Goal: Communication & Community: Share content

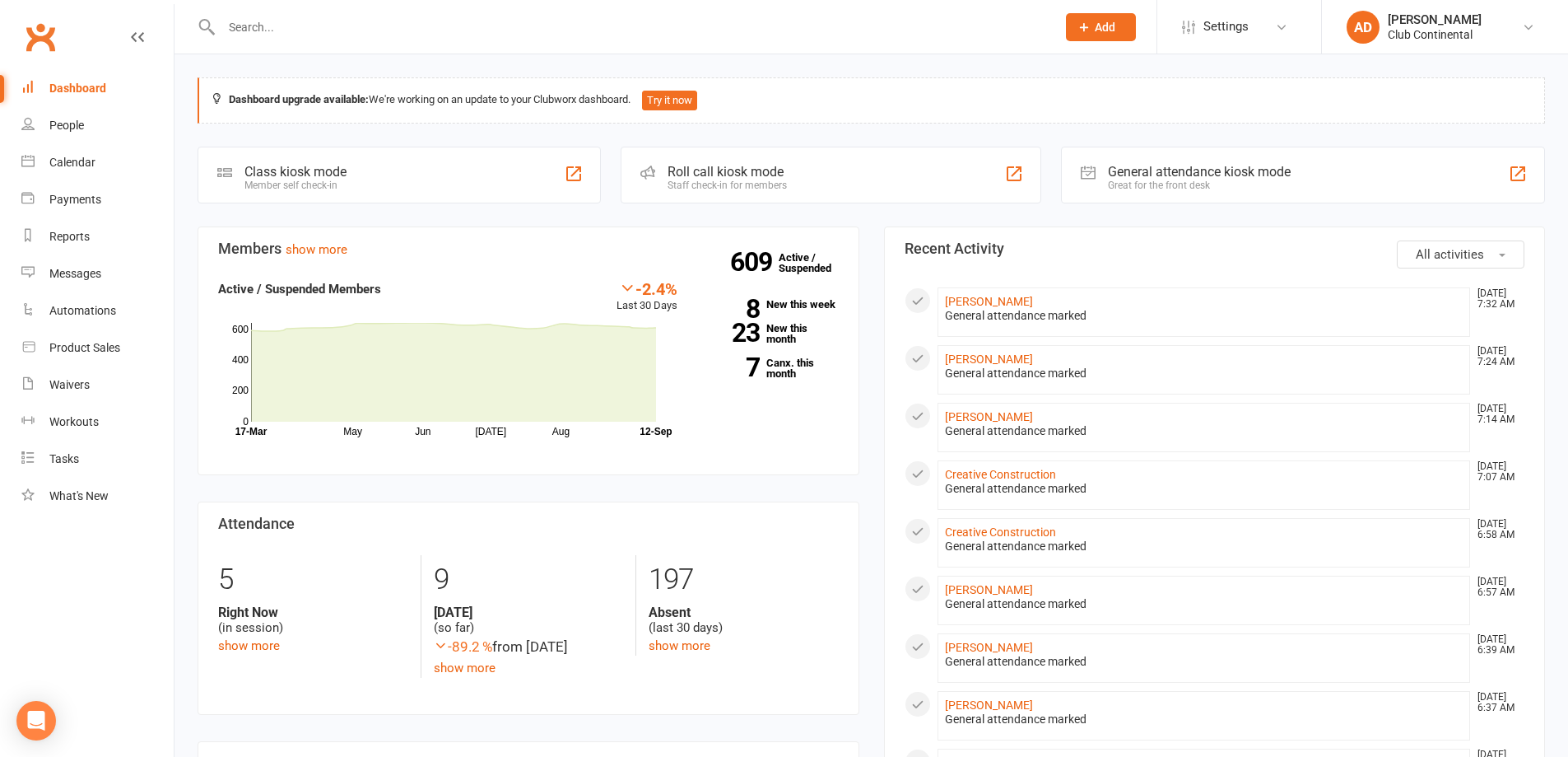
click at [81, 271] on div "Messages" at bounding box center [75, 273] width 52 height 13
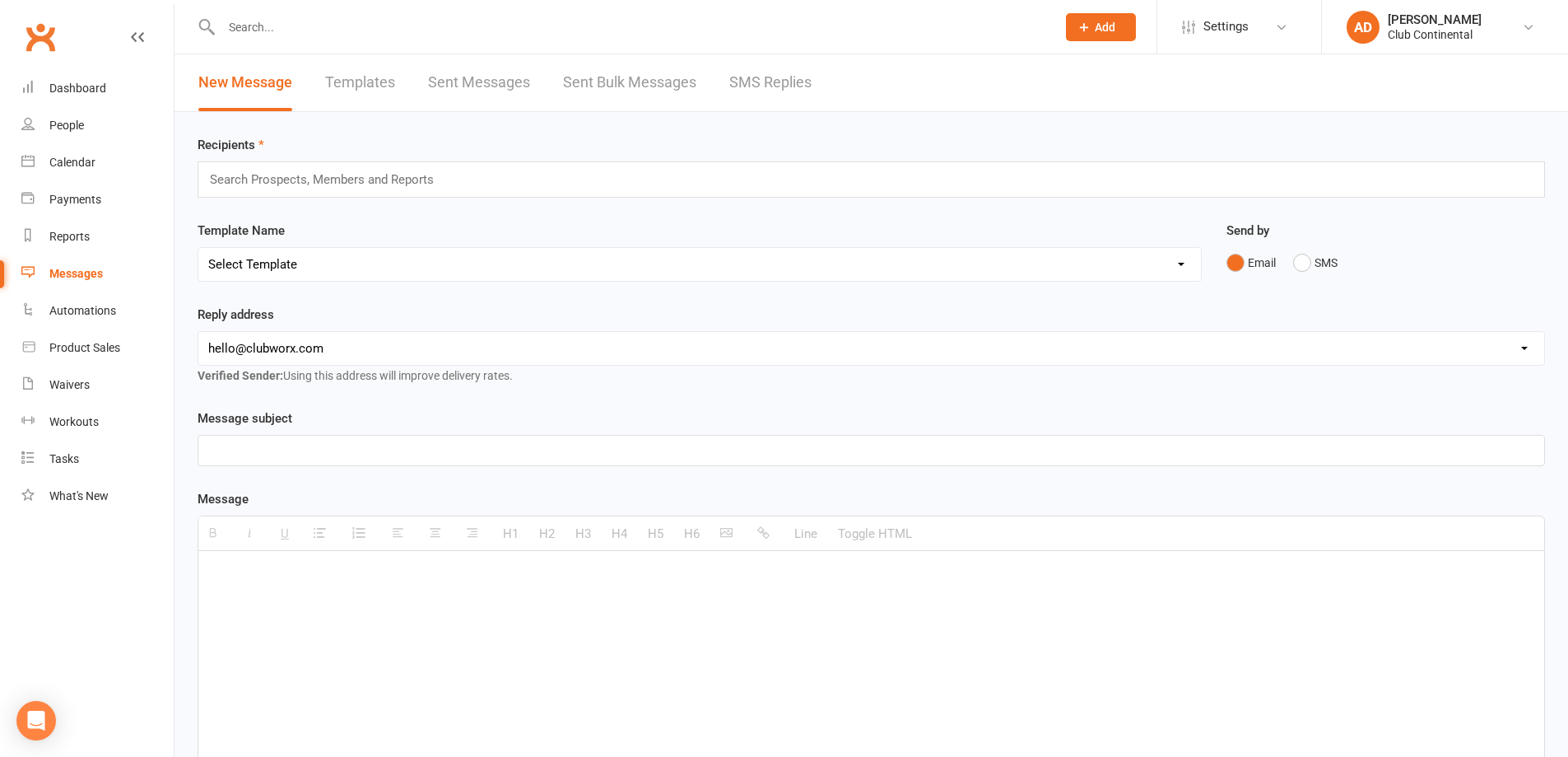
click at [248, 182] on input "text" at bounding box center [328, 179] width 241 height 21
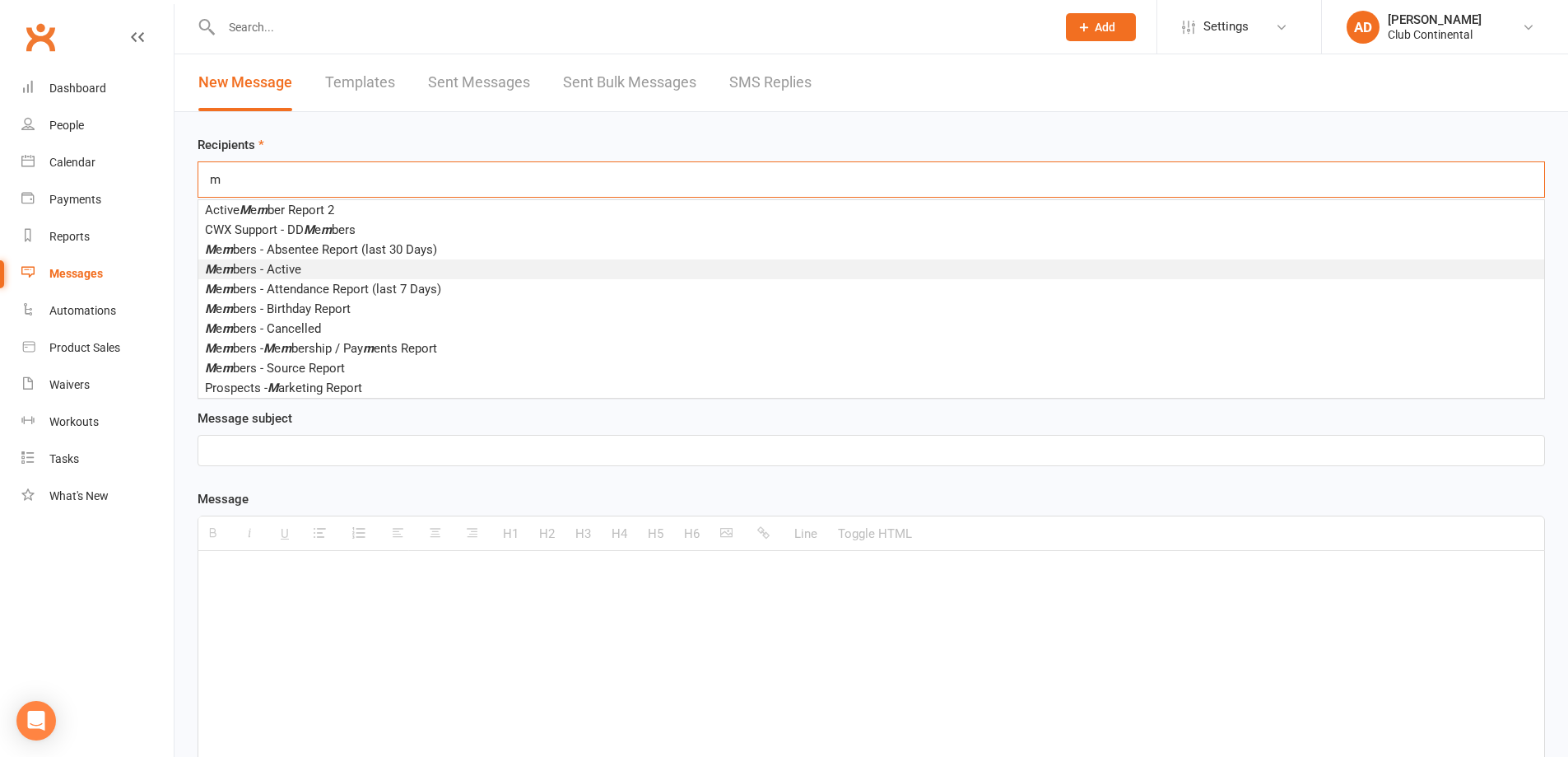
type input "m"
click at [287, 268] on span "M e m bers - Active" at bounding box center [253, 269] width 96 height 15
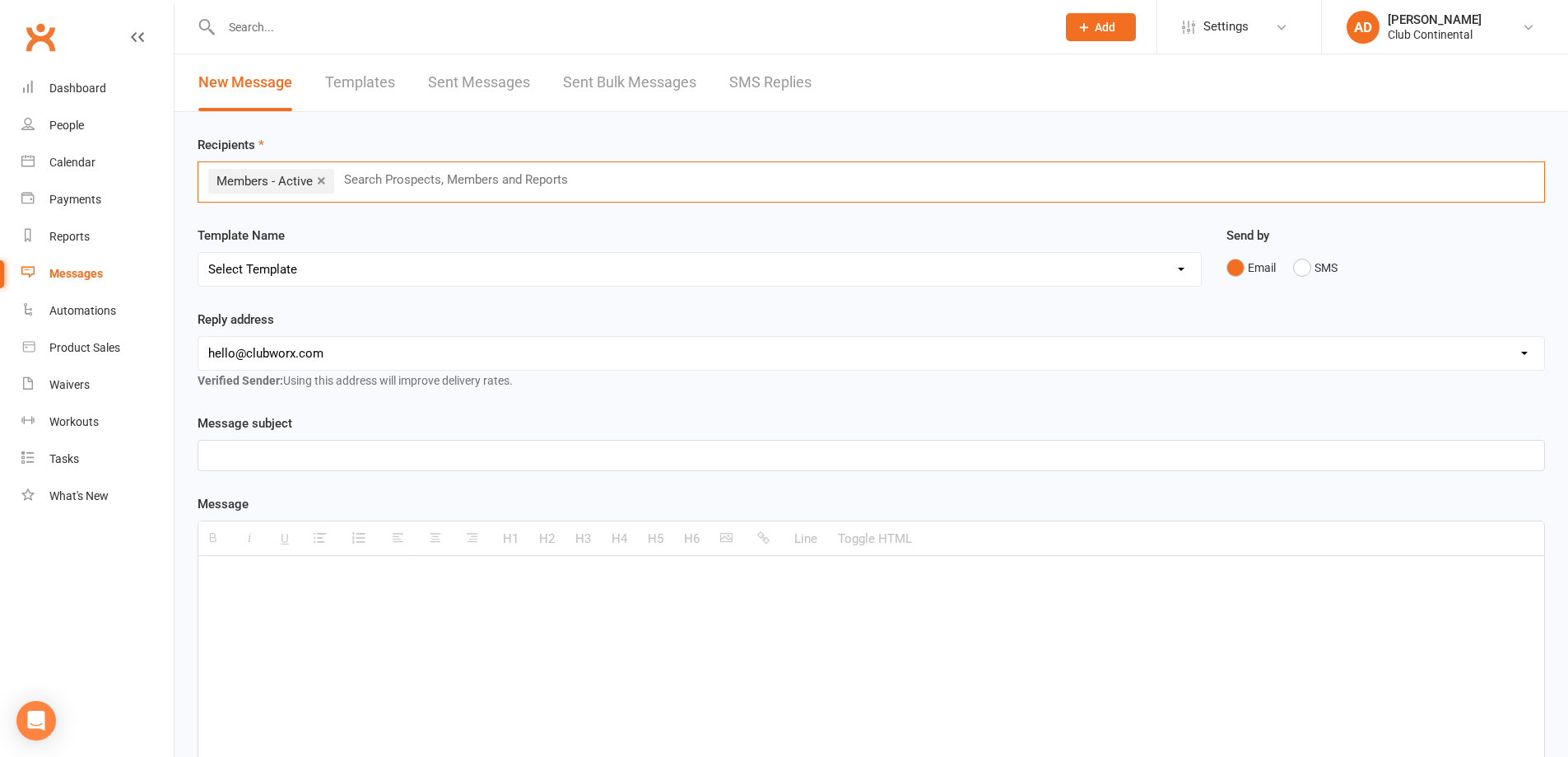
click at [235, 457] on p at bounding box center [871, 455] width 1326 height 20
click at [255, 576] on p at bounding box center [871, 580] width 1326 height 20
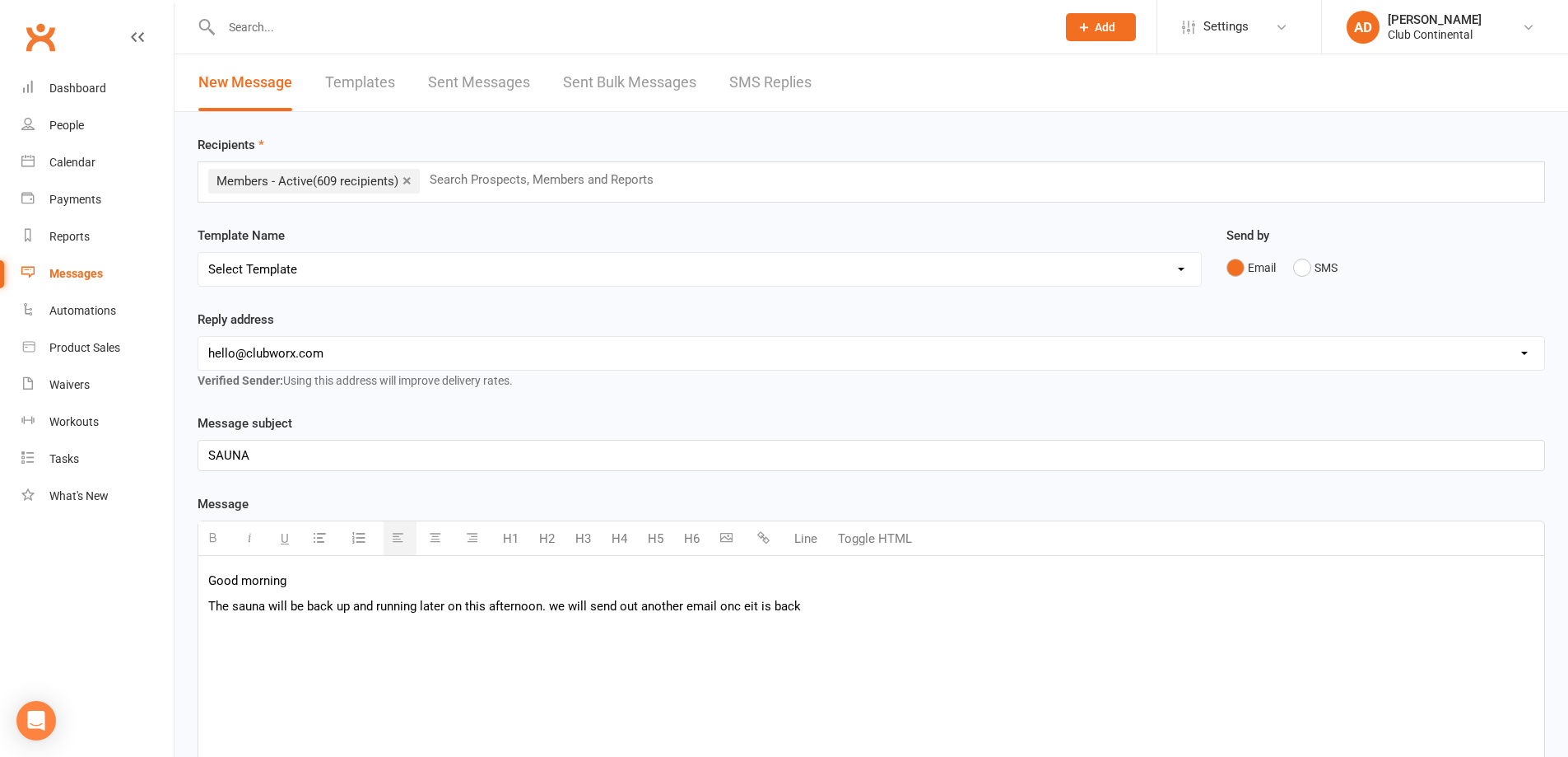
click at [756, 606] on p "The sauna will be back up and running later on this afternoon. we will send out…" at bounding box center [871, 605] width 1326 height 20
click at [804, 607] on p "The sauna will be back up and running later on this afternoon. we will send out…" at bounding box center [871, 605] width 1326 height 20
click at [555, 606] on p "The sauna will be back up and running later on this afternoon. we will send out…" at bounding box center [871, 605] width 1326 height 20
click at [802, 603] on p "The sauna will be back up and running later on this afternoon. We will send out…" at bounding box center [871, 605] width 1326 height 20
click at [543, 605] on p "The sauna will be back up and running later on this afternoon. We will send out…" at bounding box center [871, 615] width 1326 height 39
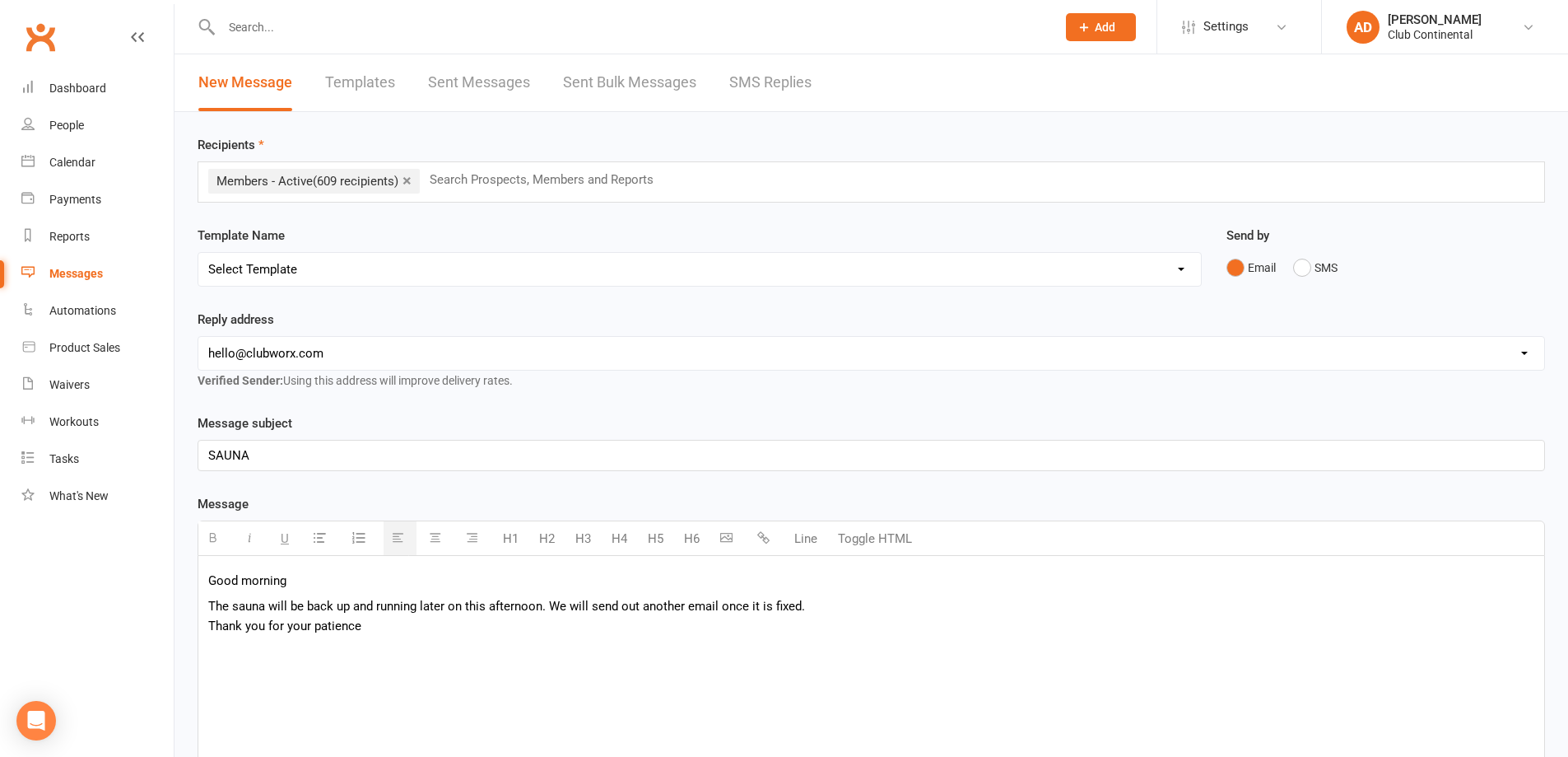
click at [549, 606] on p "The sauna will be back up and running later on this afternoon. We will send out…" at bounding box center [871, 615] width 1326 height 39
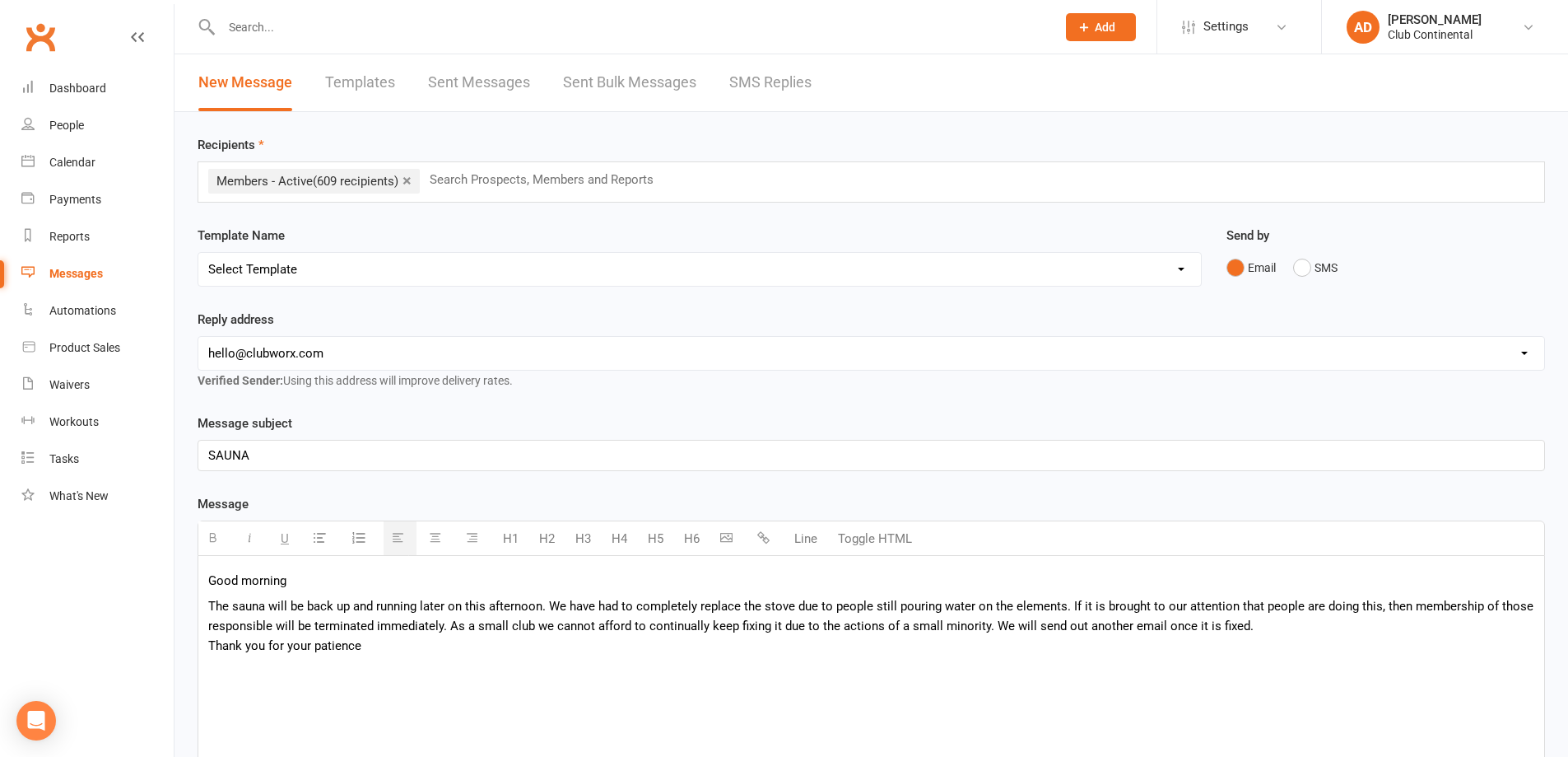
click at [363, 647] on p "The sauna will be back up and running later on this afternoon. We have had to c…" at bounding box center [871, 625] width 1326 height 59
click at [215, 664] on div "Good morning The sauna will be back up and running later on this afternoon. We …" at bounding box center [870, 678] width 1345 height 247
click at [362, 651] on p "The sauna will be back up and running later on this afternoon. We have had to c…" at bounding box center [871, 625] width 1326 height 59
click at [290, 580] on p "Good morning" at bounding box center [871, 580] width 1326 height 20
click at [1247, 630] on p "The sauna will be back up and running later on this afternoon. We have had to c…" at bounding box center [871, 625] width 1326 height 59
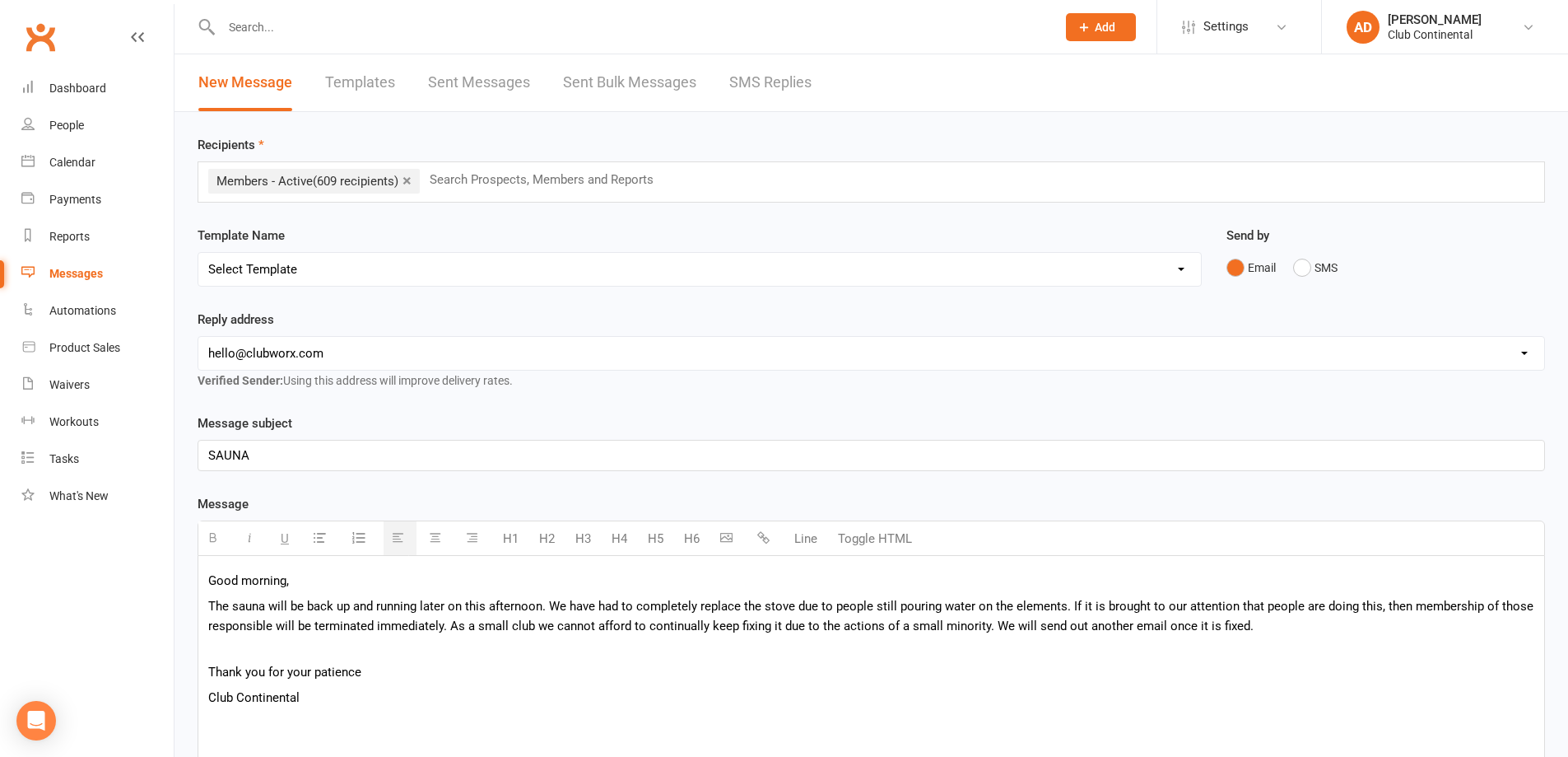
click at [361, 668] on p "Thank you for your patience" at bounding box center [871, 661] width 1326 height 39
click at [301, 694] on p "Club Continental" at bounding box center [871, 696] width 1326 height 20
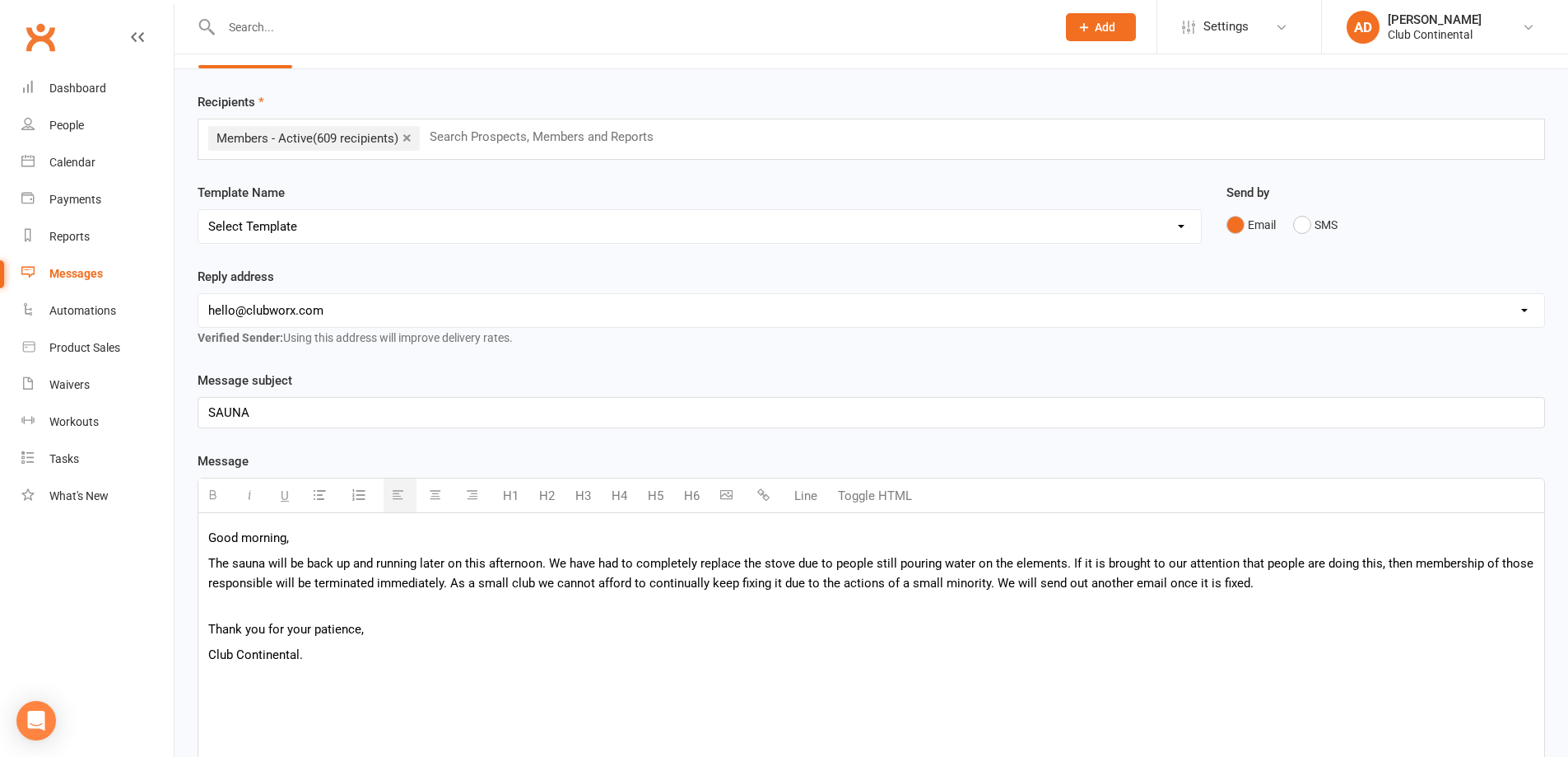
scroll to position [82, 0]
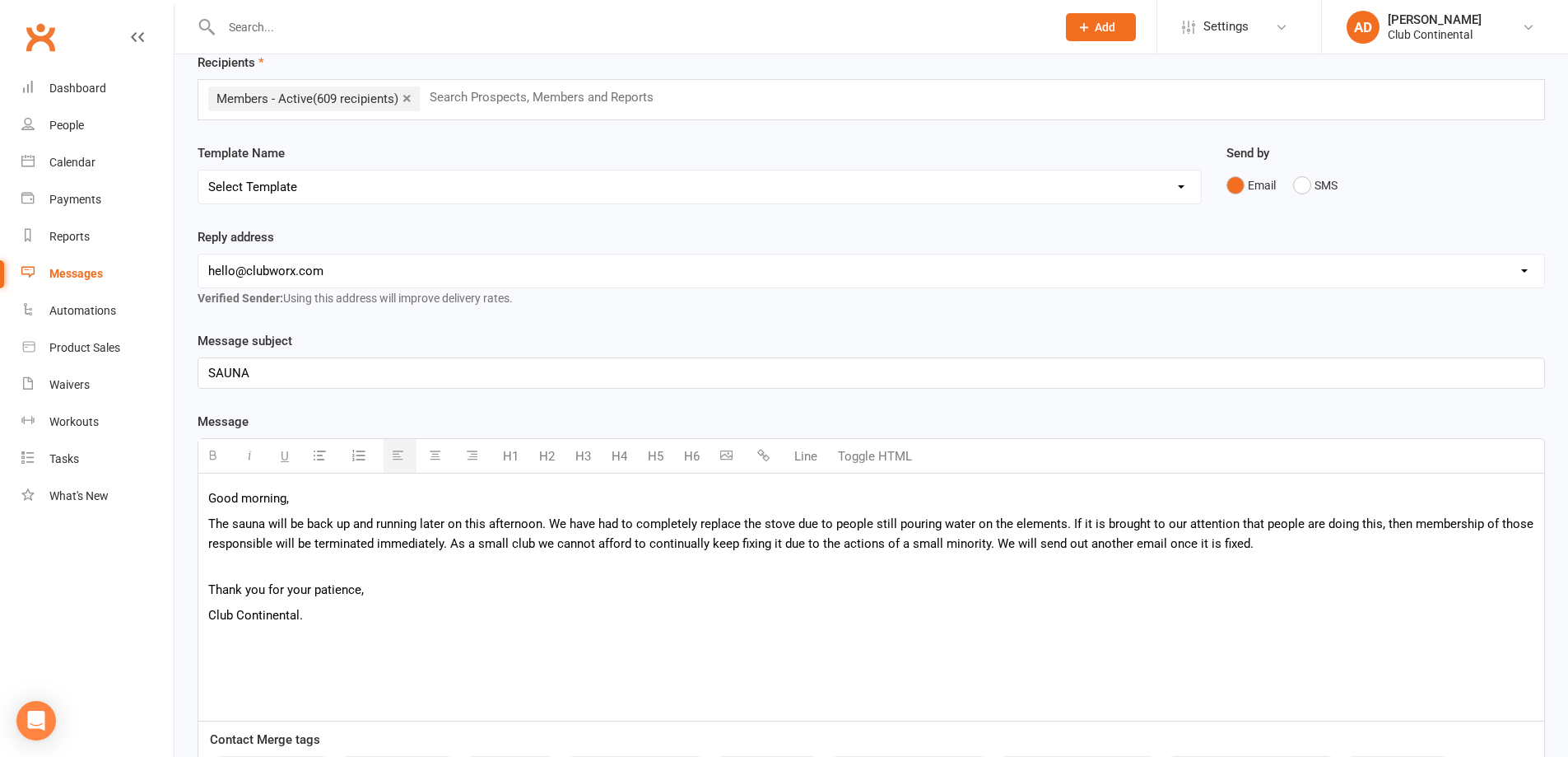
click at [299, 501] on p "Good morning," at bounding box center [871, 498] width 1326 height 20
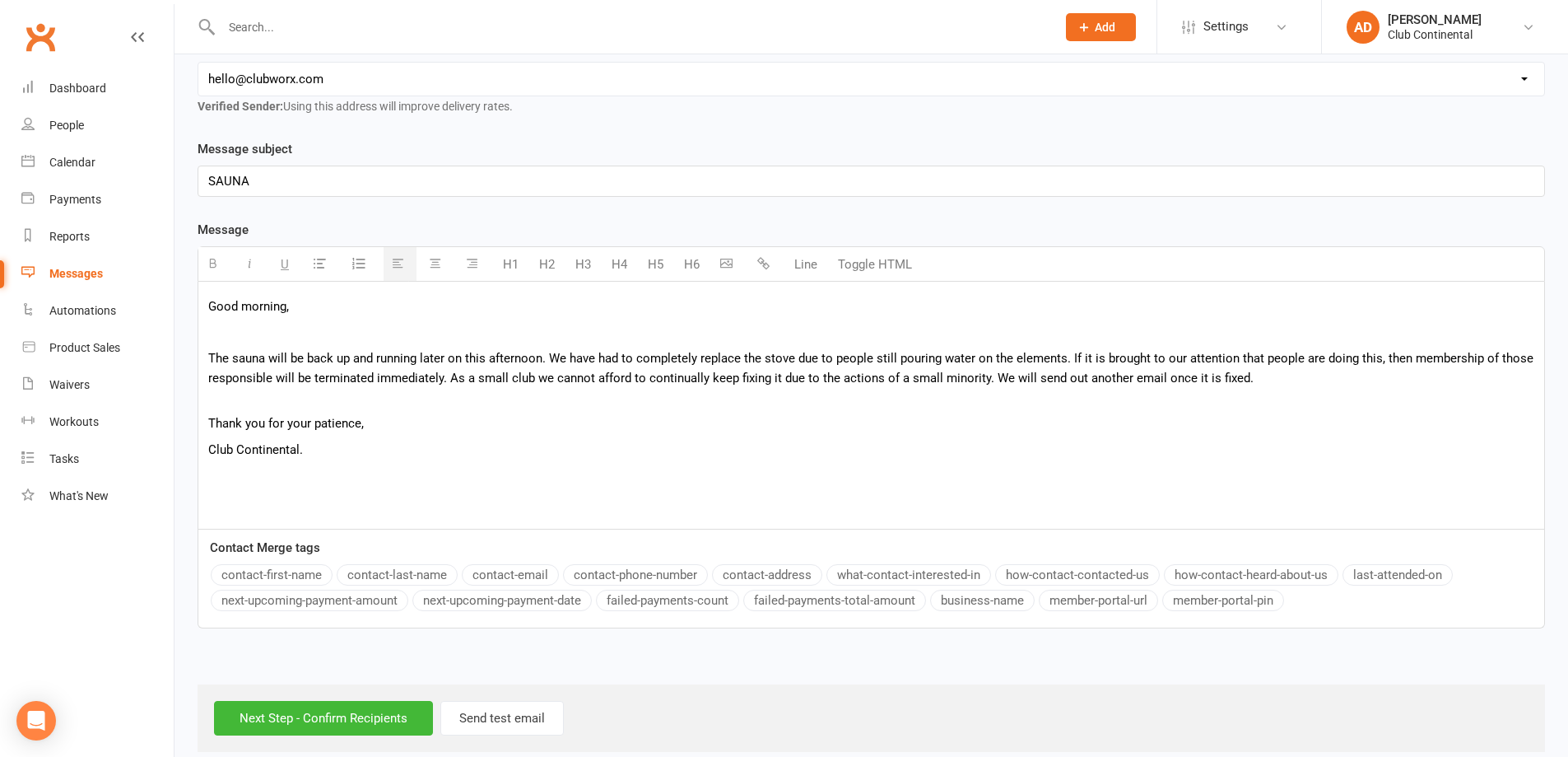
scroll to position [293, 0]
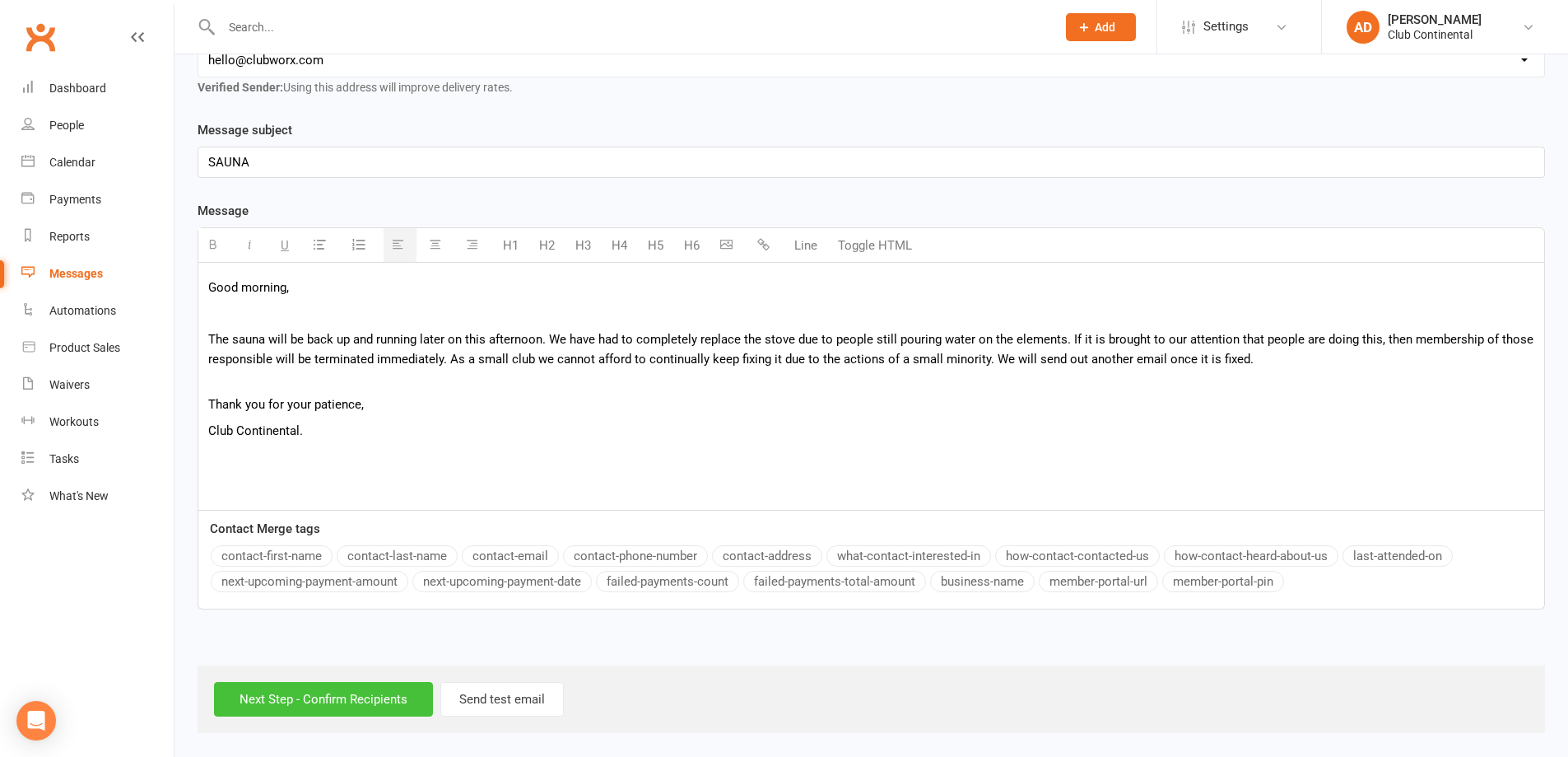
click at [307, 696] on input "Next Step - Confirm Recipients" at bounding box center [323, 699] width 219 height 35
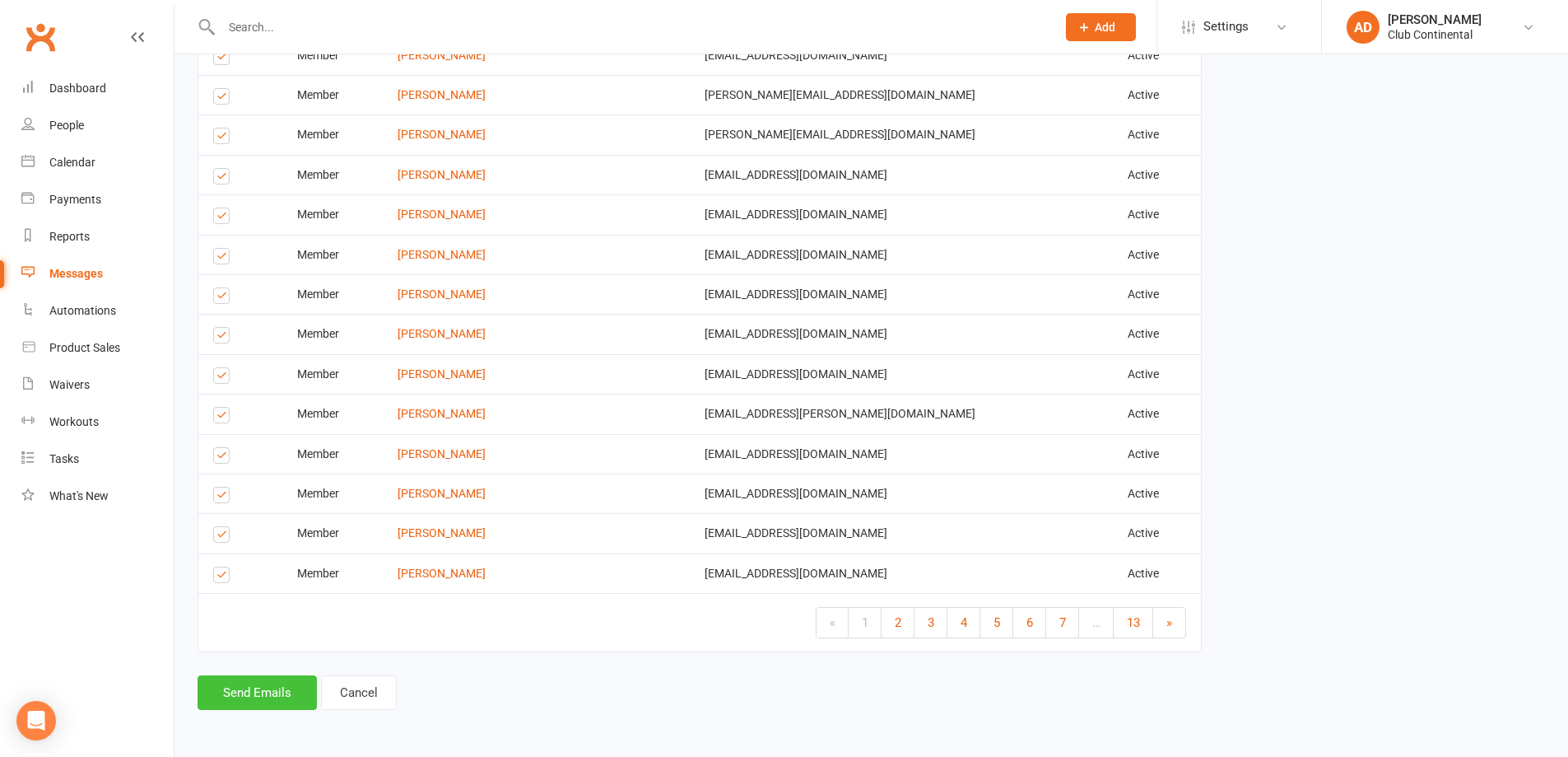
click at [283, 683] on button "Send Emails" at bounding box center [258, 692] width 119 height 35
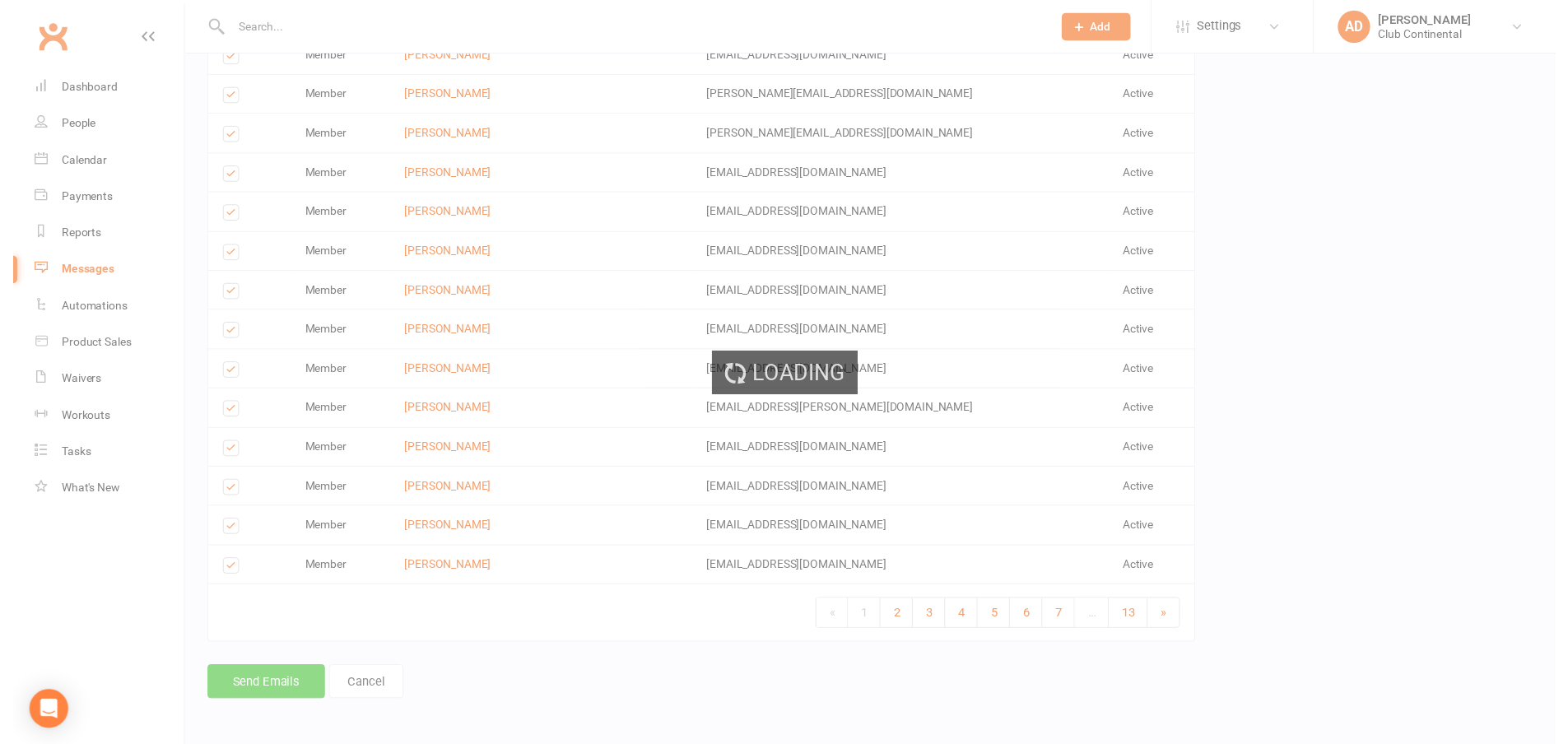
scroll to position [2046, 0]
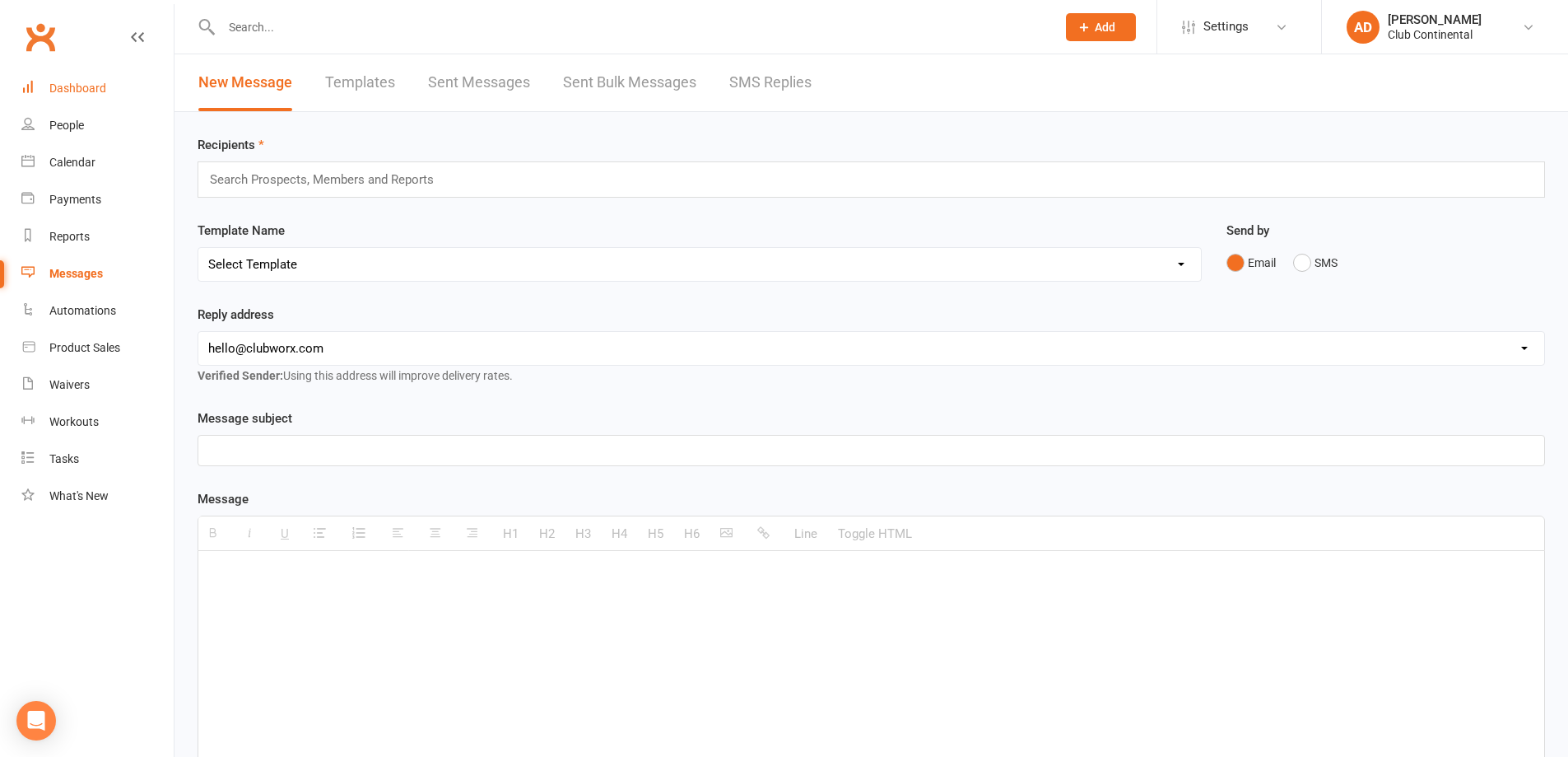
click at [97, 84] on div "Dashboard" at bounding box center [78, 88] width 57 height 13
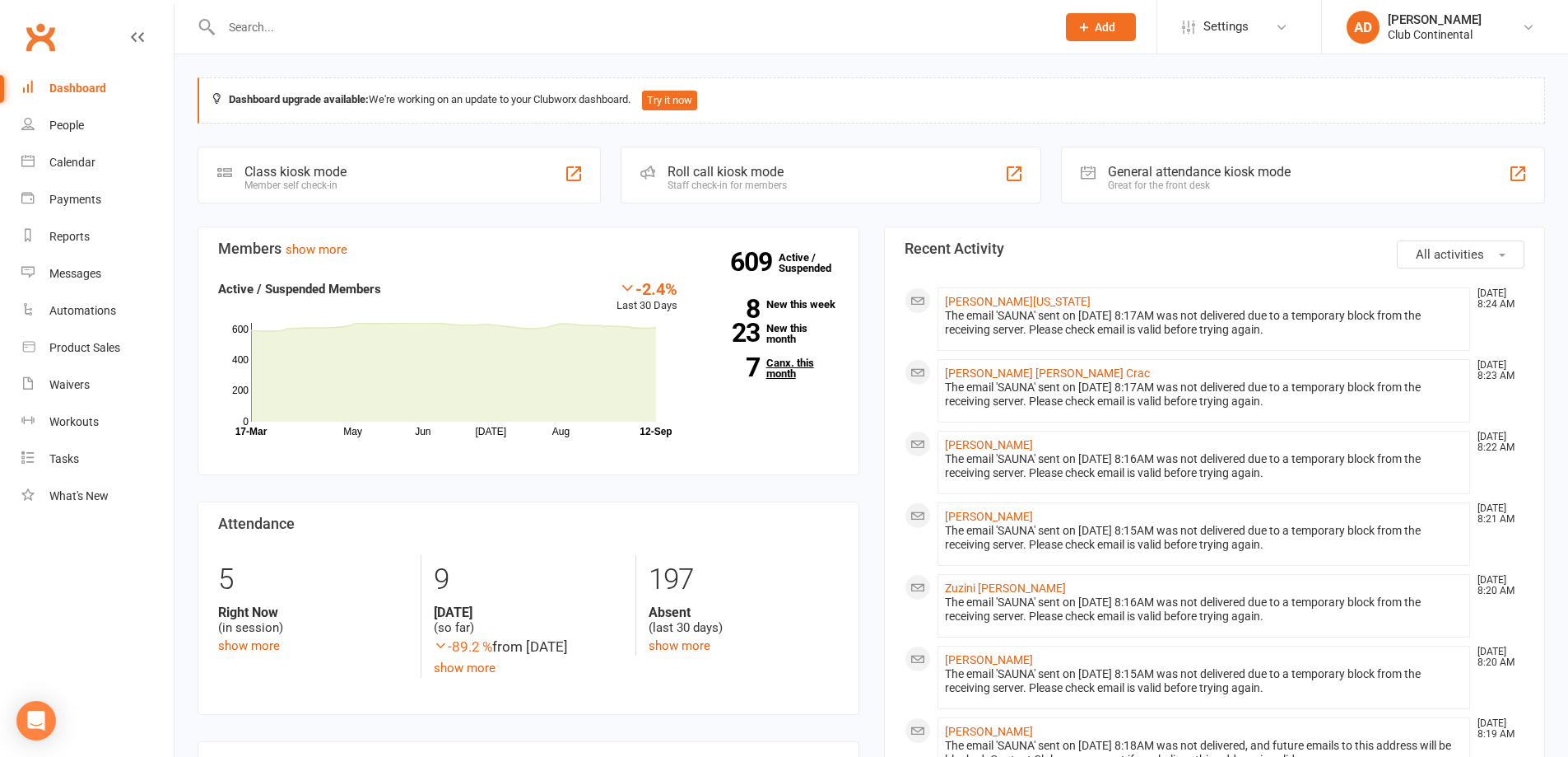
click at [783, 362] on link "7 Canx. this month" at bounding box center [770, 368] width 136 height 21
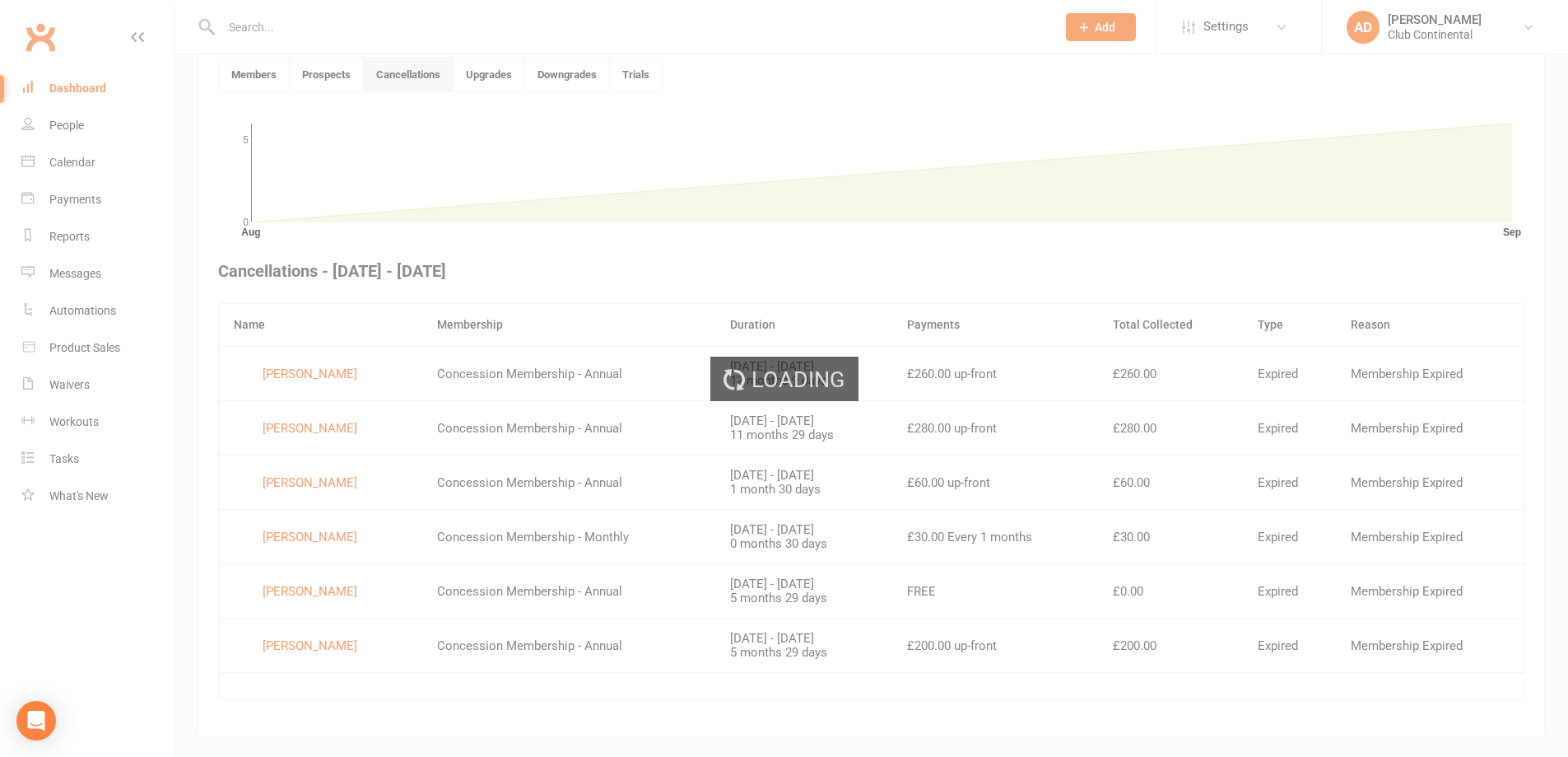
scroll to position [450, 0]
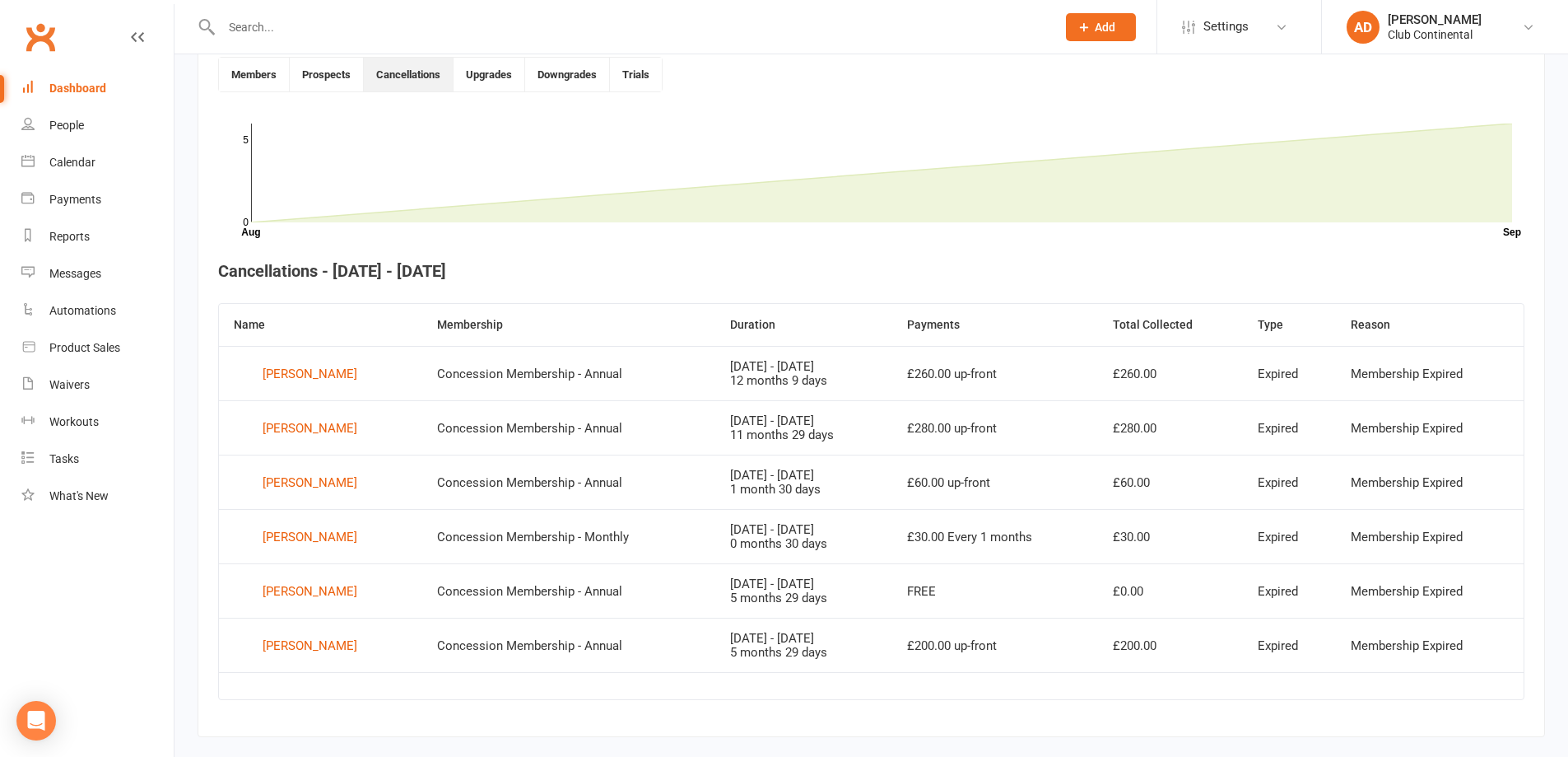
click at [94, 79] on link "Dashboard" at bounding box center [97, 88] width 152 height 37
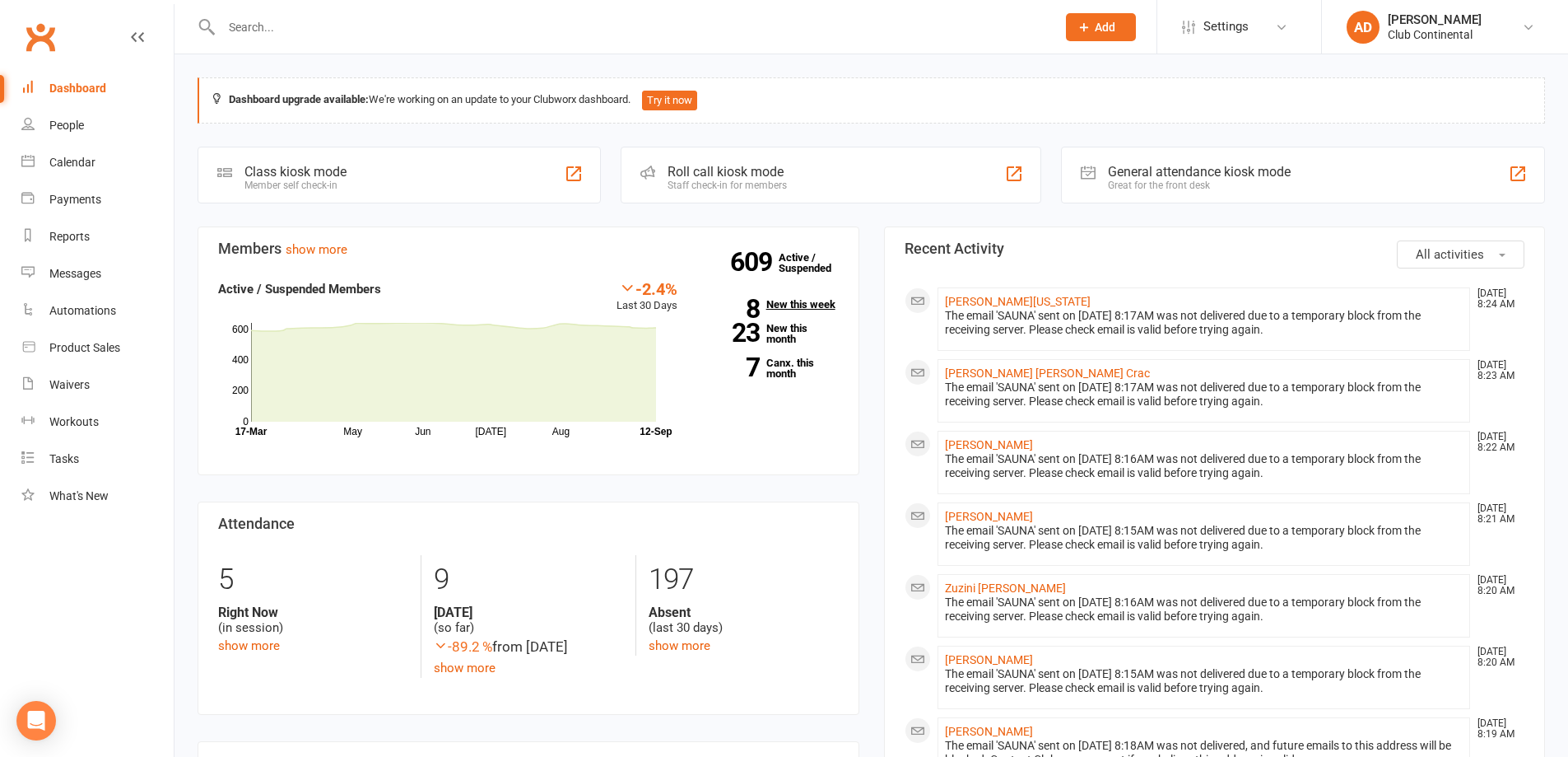
click at [783, 299] on link "8 New this week" at bounding box center [770, 304] width 136 height 11
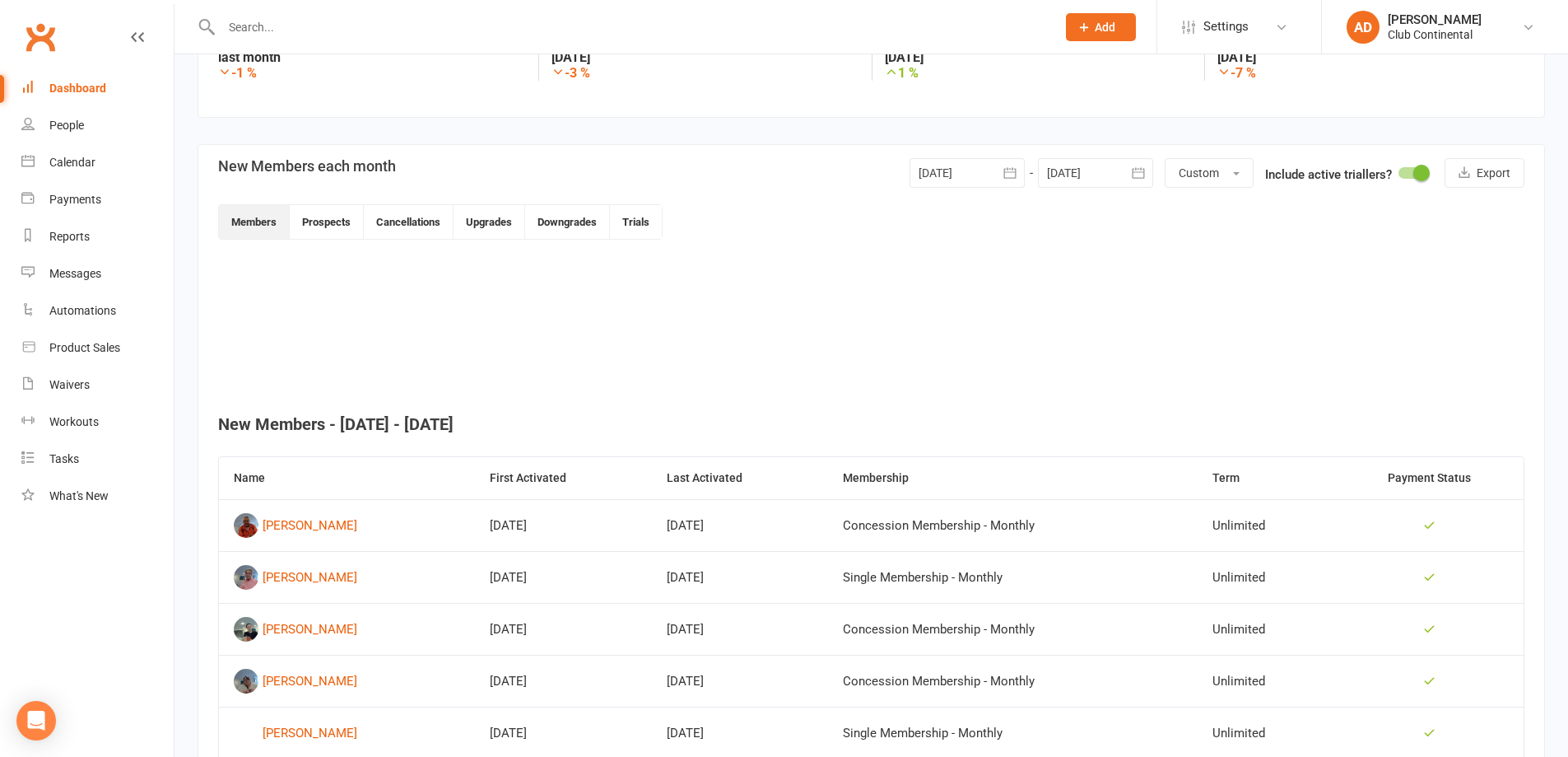
scroll to position [578, 0]
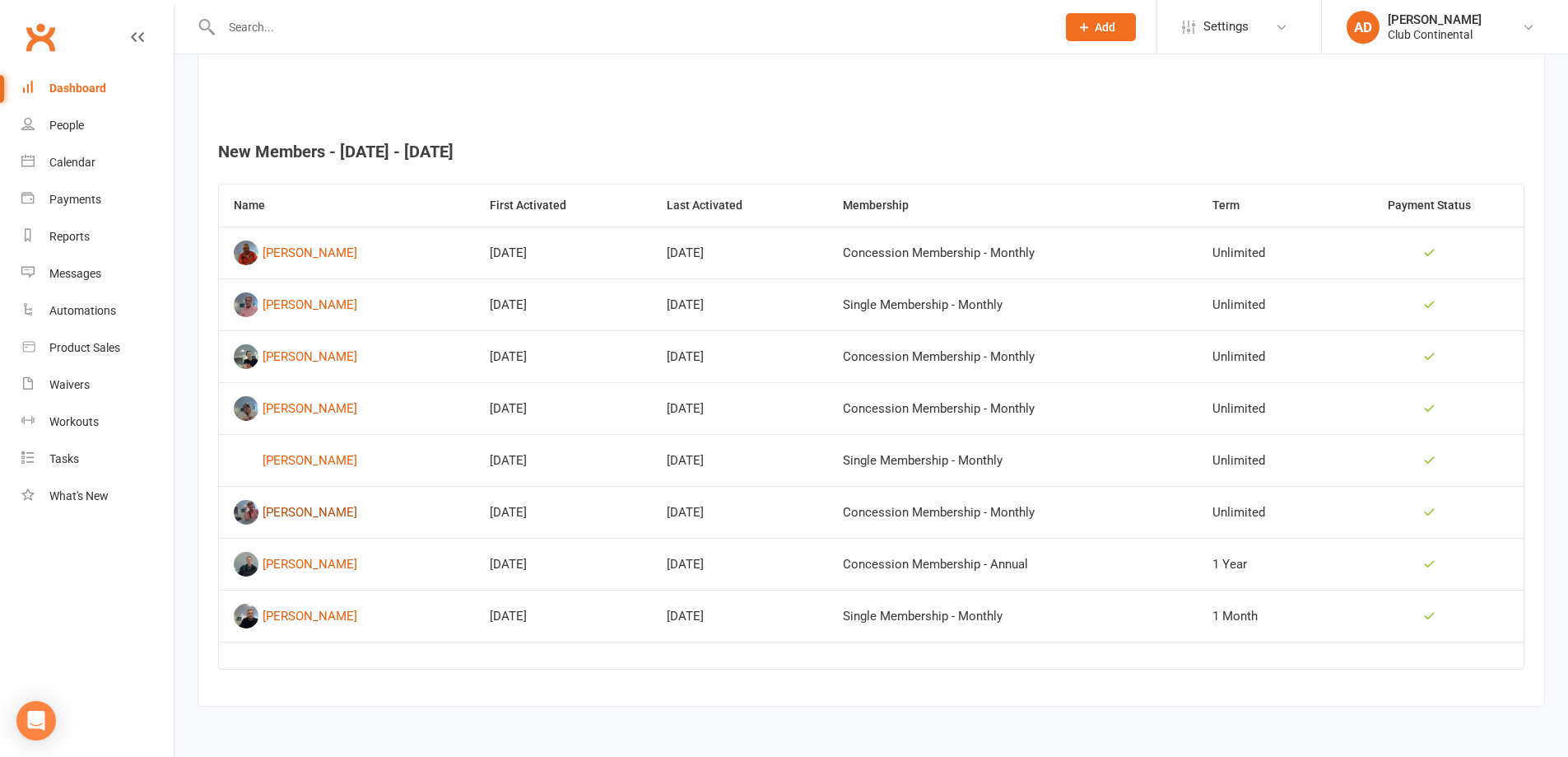
click at [333, 513] on div "kathleen mcgowan" at bounding box center [310, 512] width 95 height 25
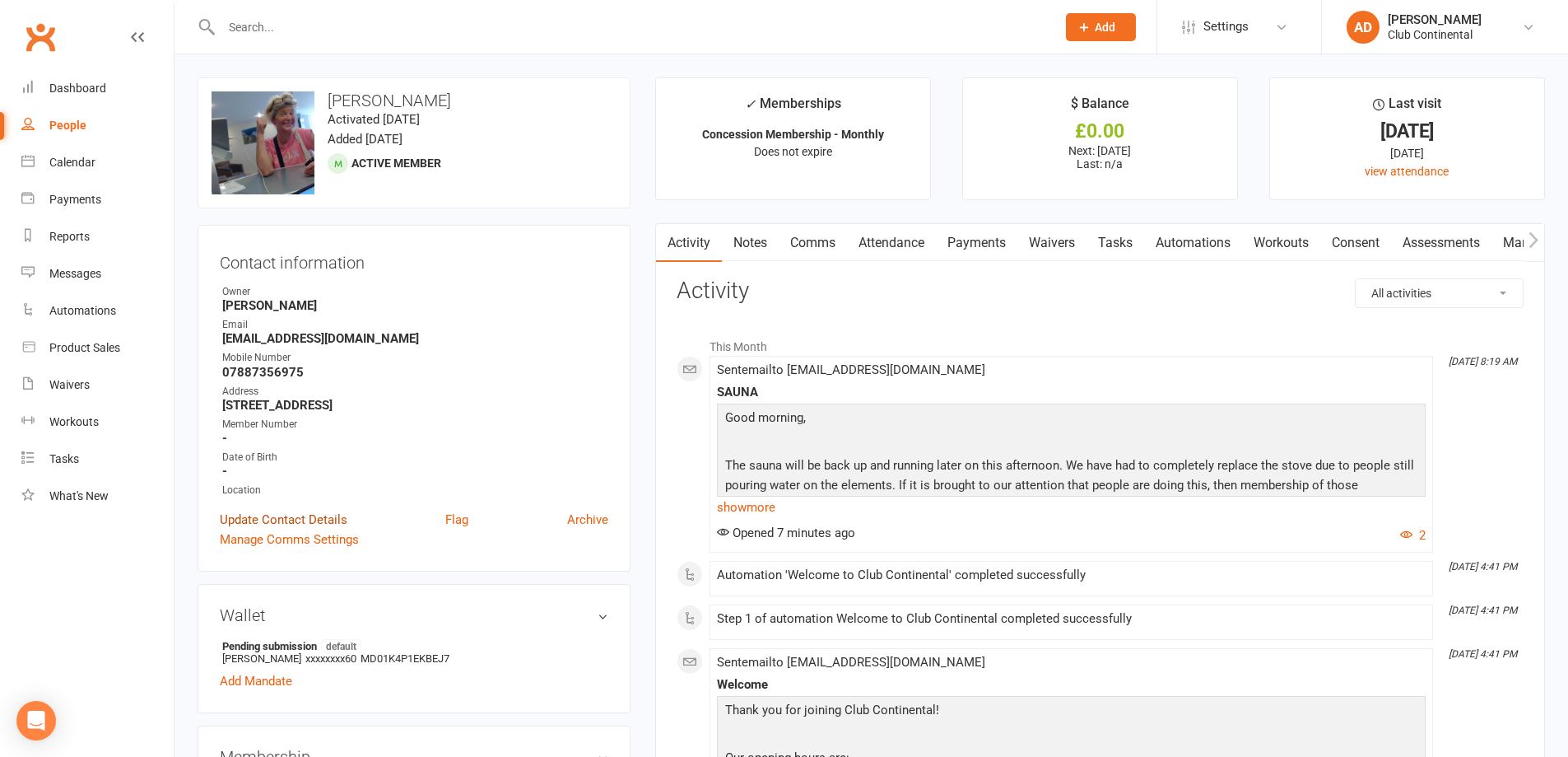
click at [330, 522] on link "Update Contact Details" at bounding box center [284, 519] width 128 height 20
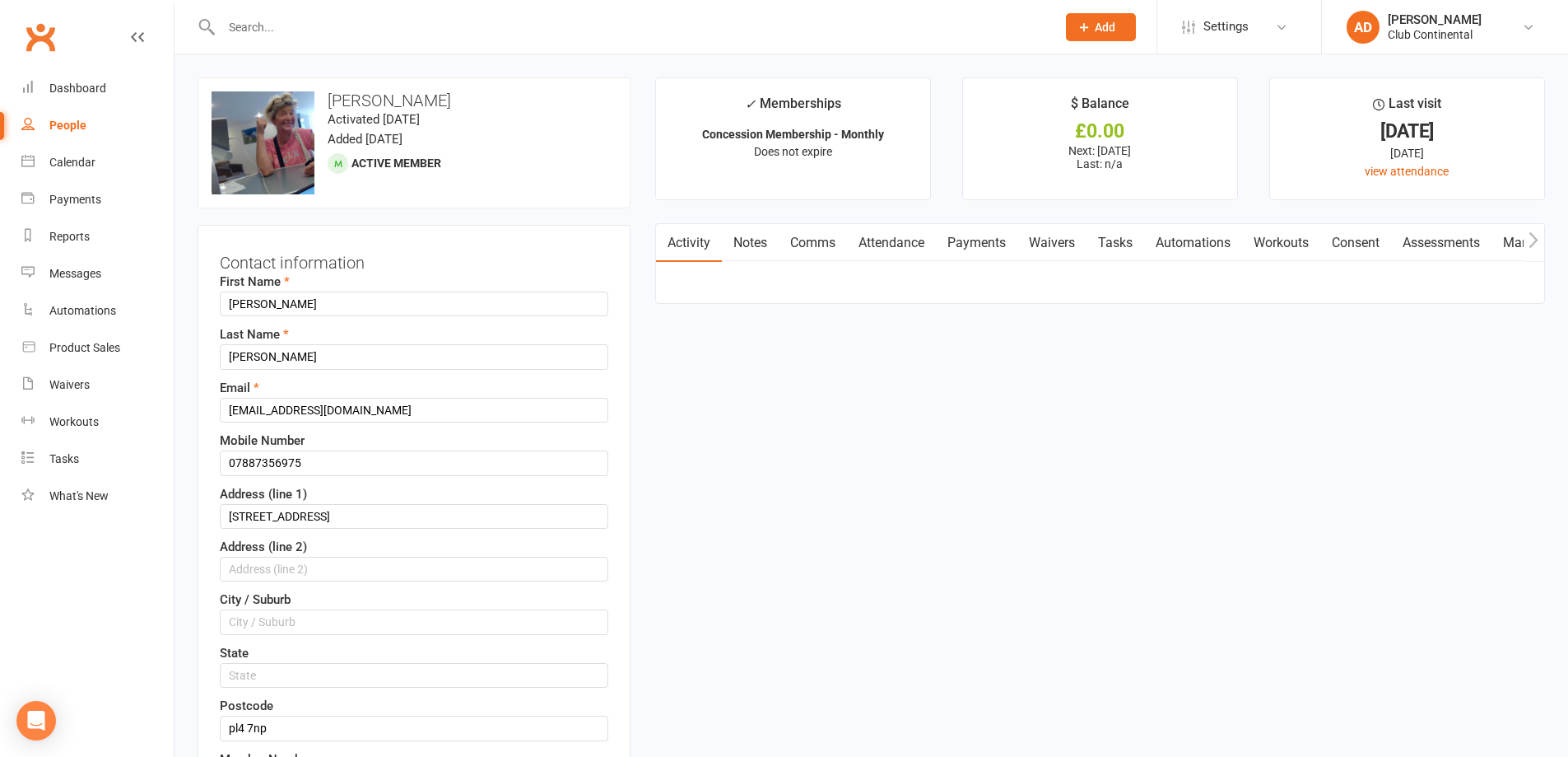
scroll to position [78, 0]
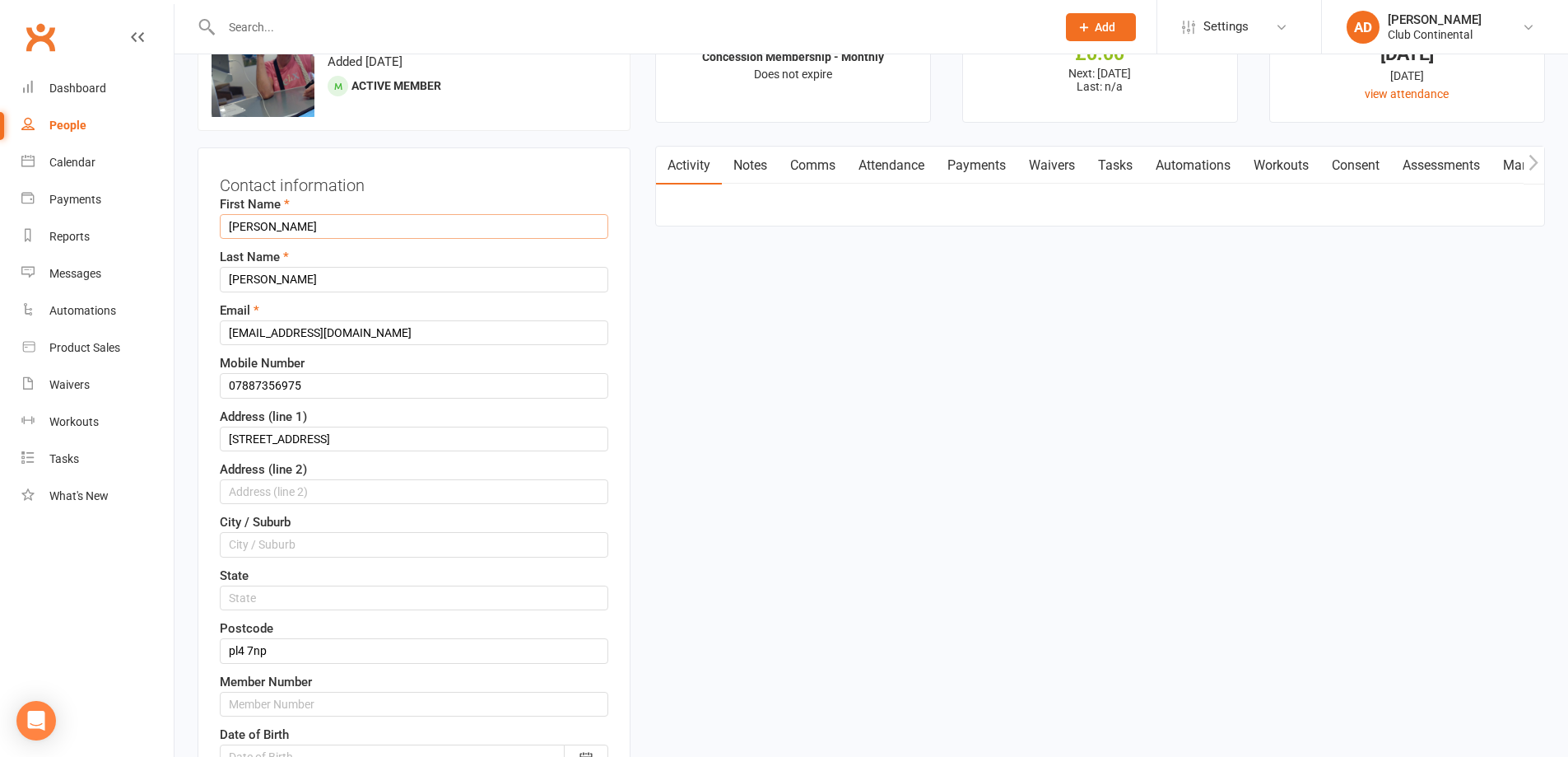
click at [233, 230] on input "kathleen" at bounding box center [414, 226] width 388 height 25
type input "Kathleen"
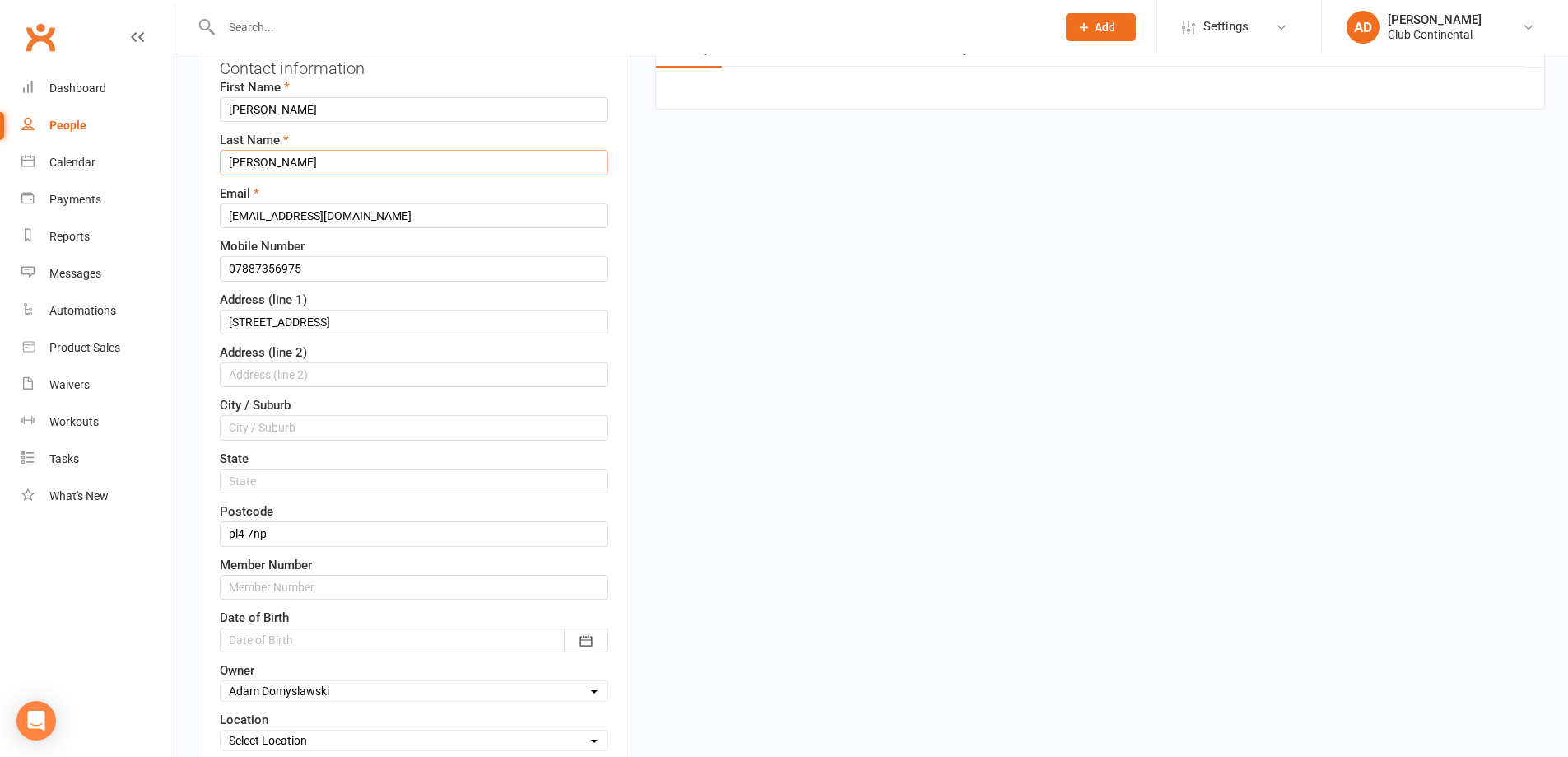
scroll to position [407, 0]
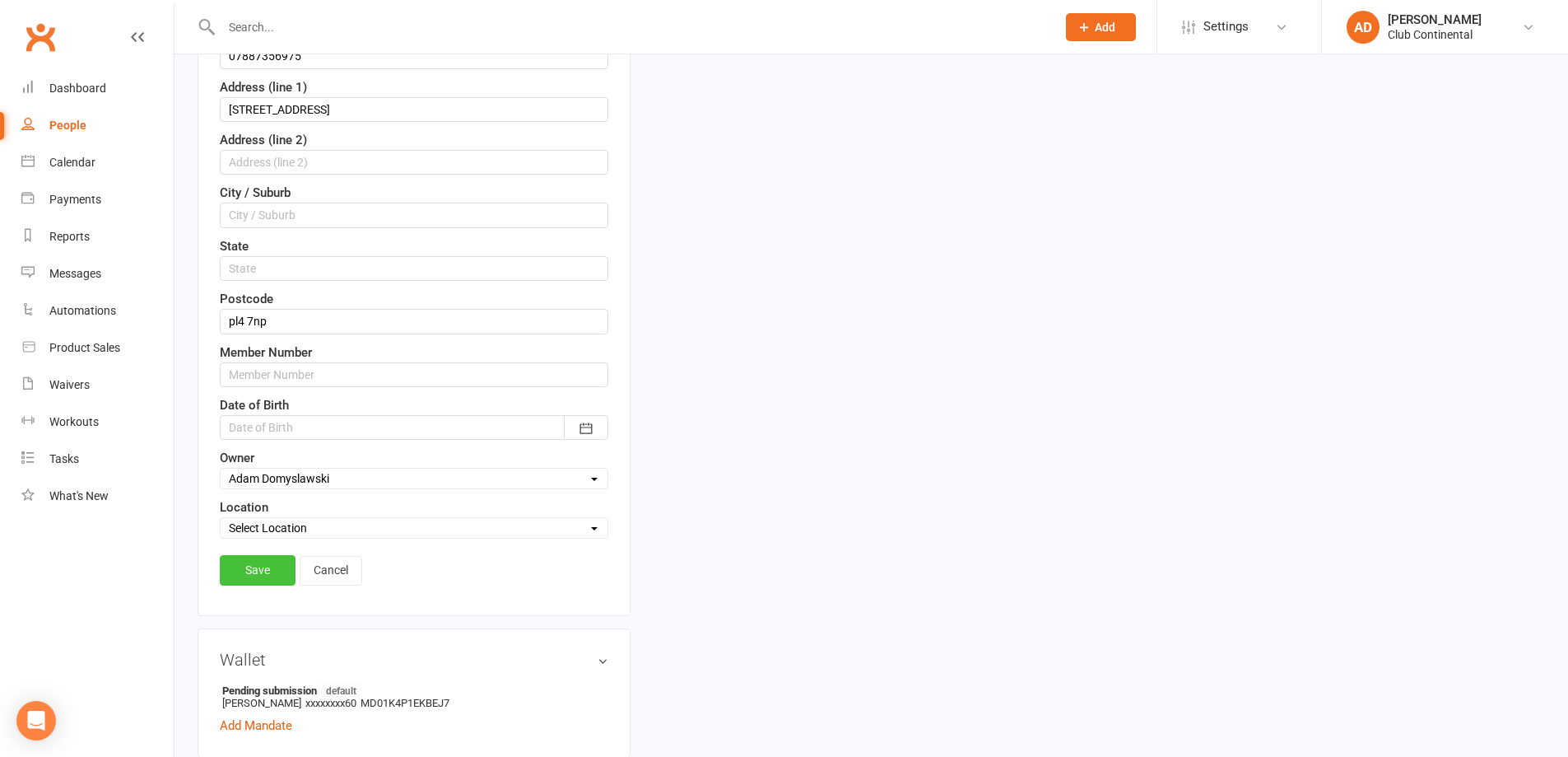
type input "McGowan"
click at [251, 570] on link "Save" at bounding box center [258, 569] width 76 height 30
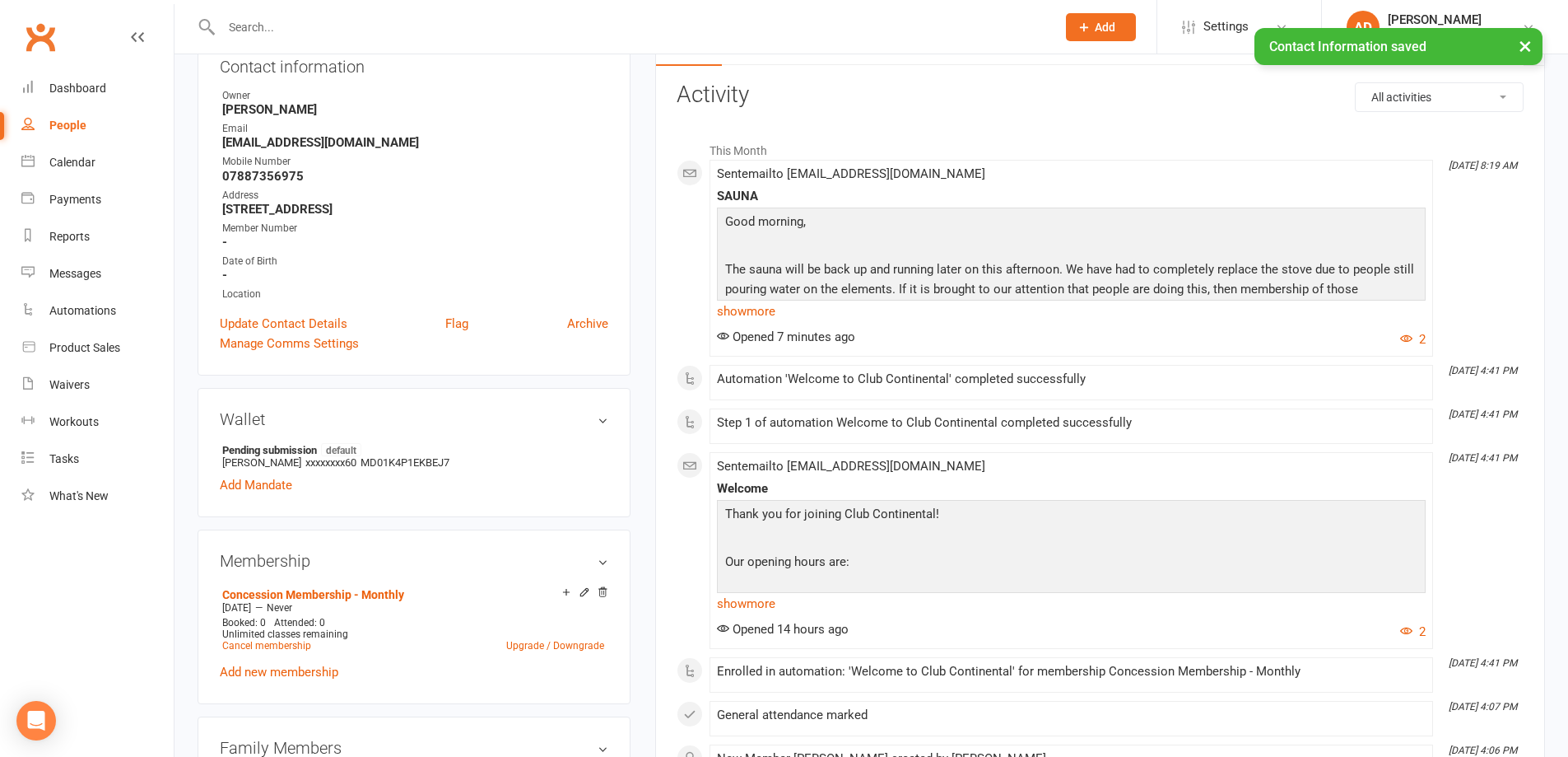
scroll to position [0, 0]
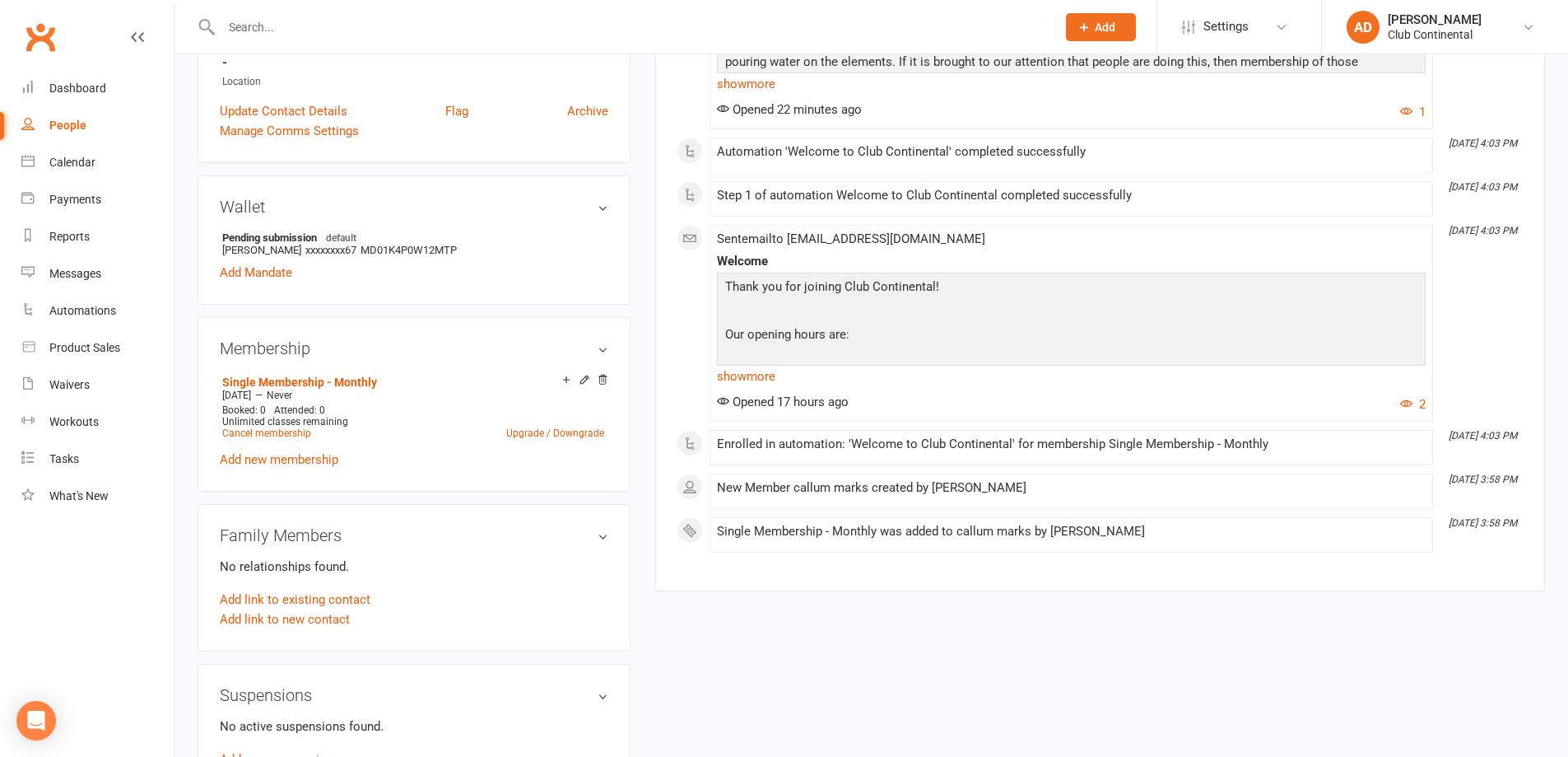
scroll to position [411, 0]
click at [283, 101] on link "Update Contact Details" at bounding box center [284, 108] width 128 height 20
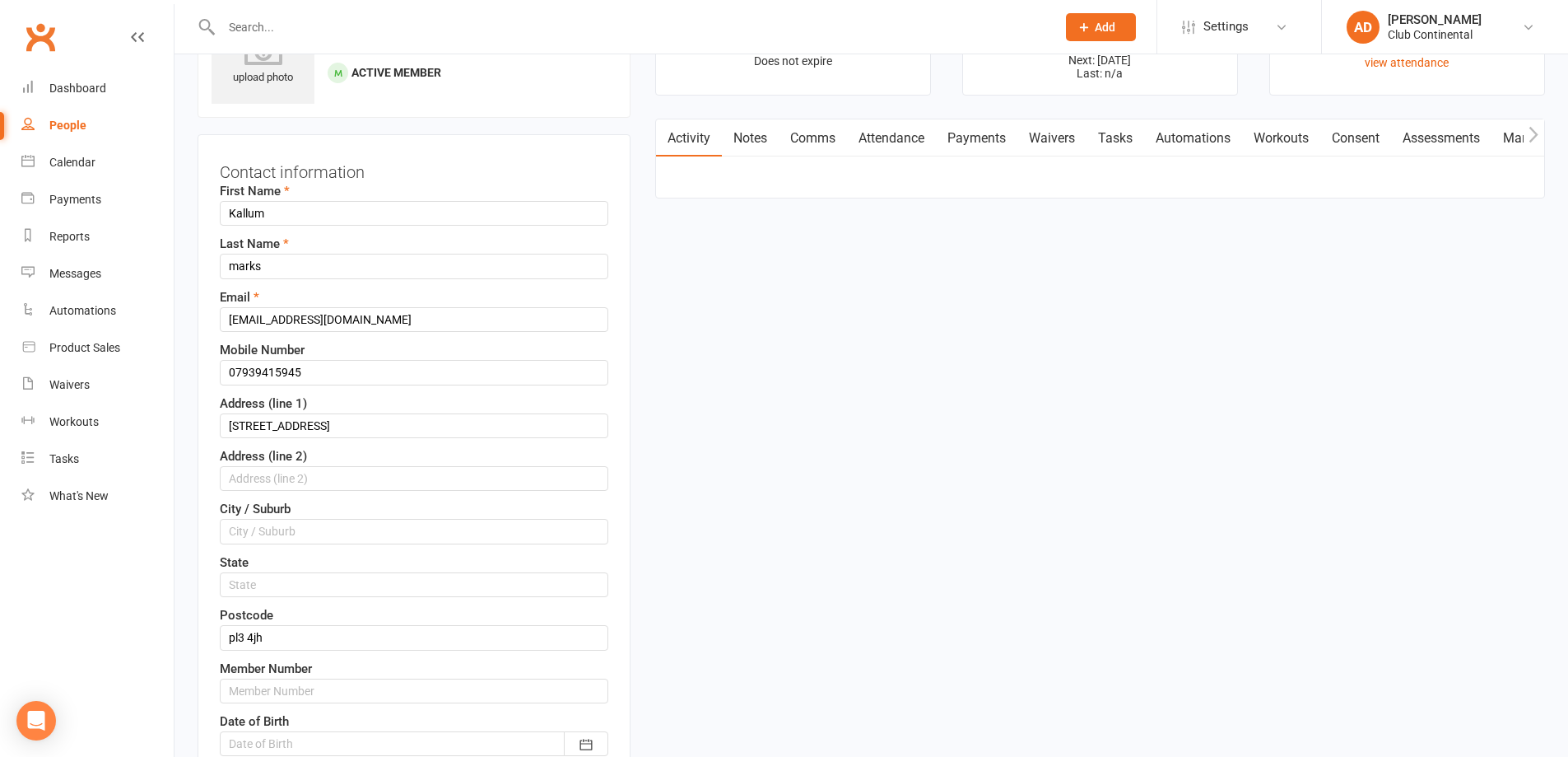
scroll to position [78, 0]
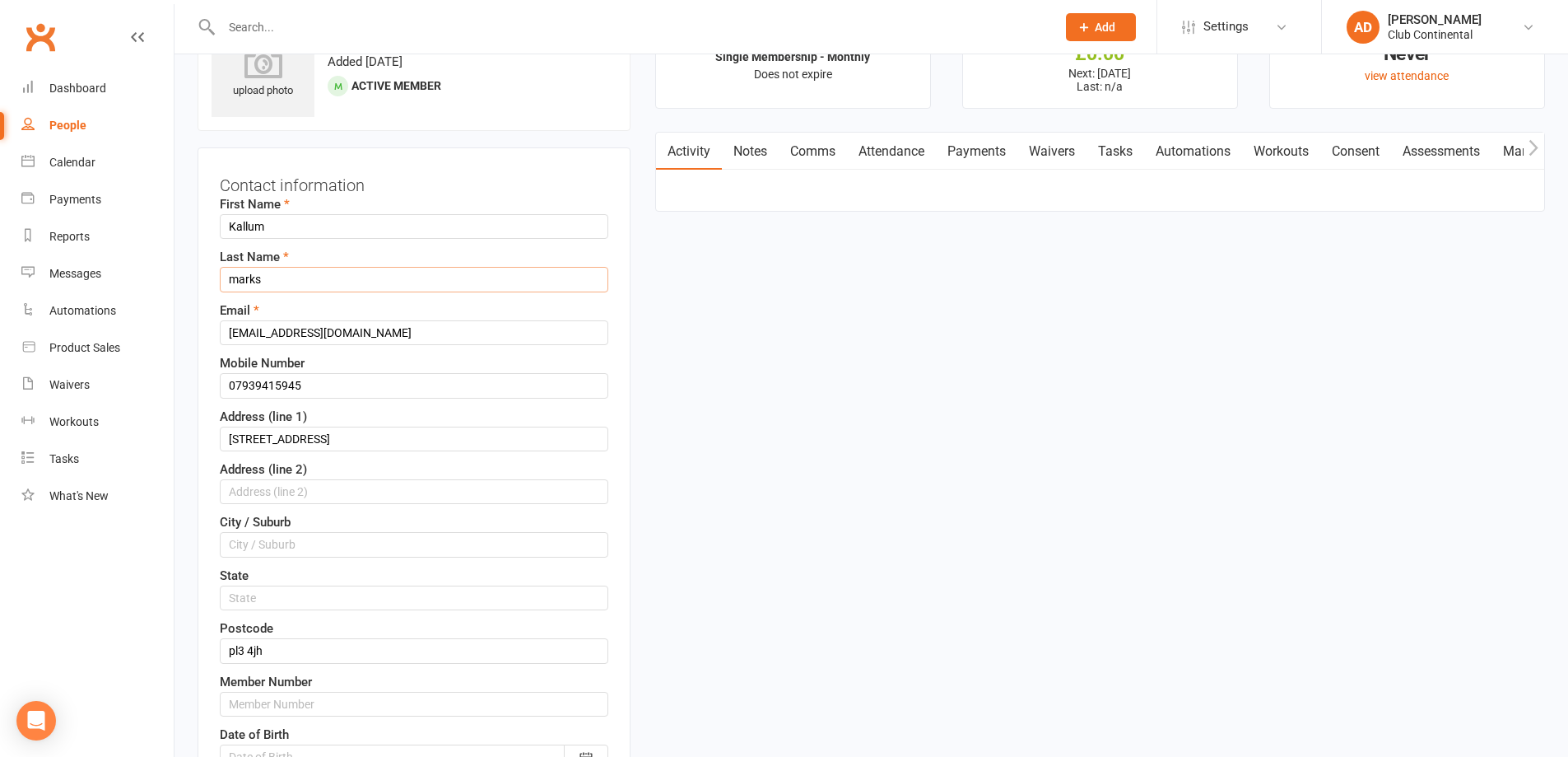
click at [239, 276] on input "marks" at bounding box center [414, 279] width 388 height 25
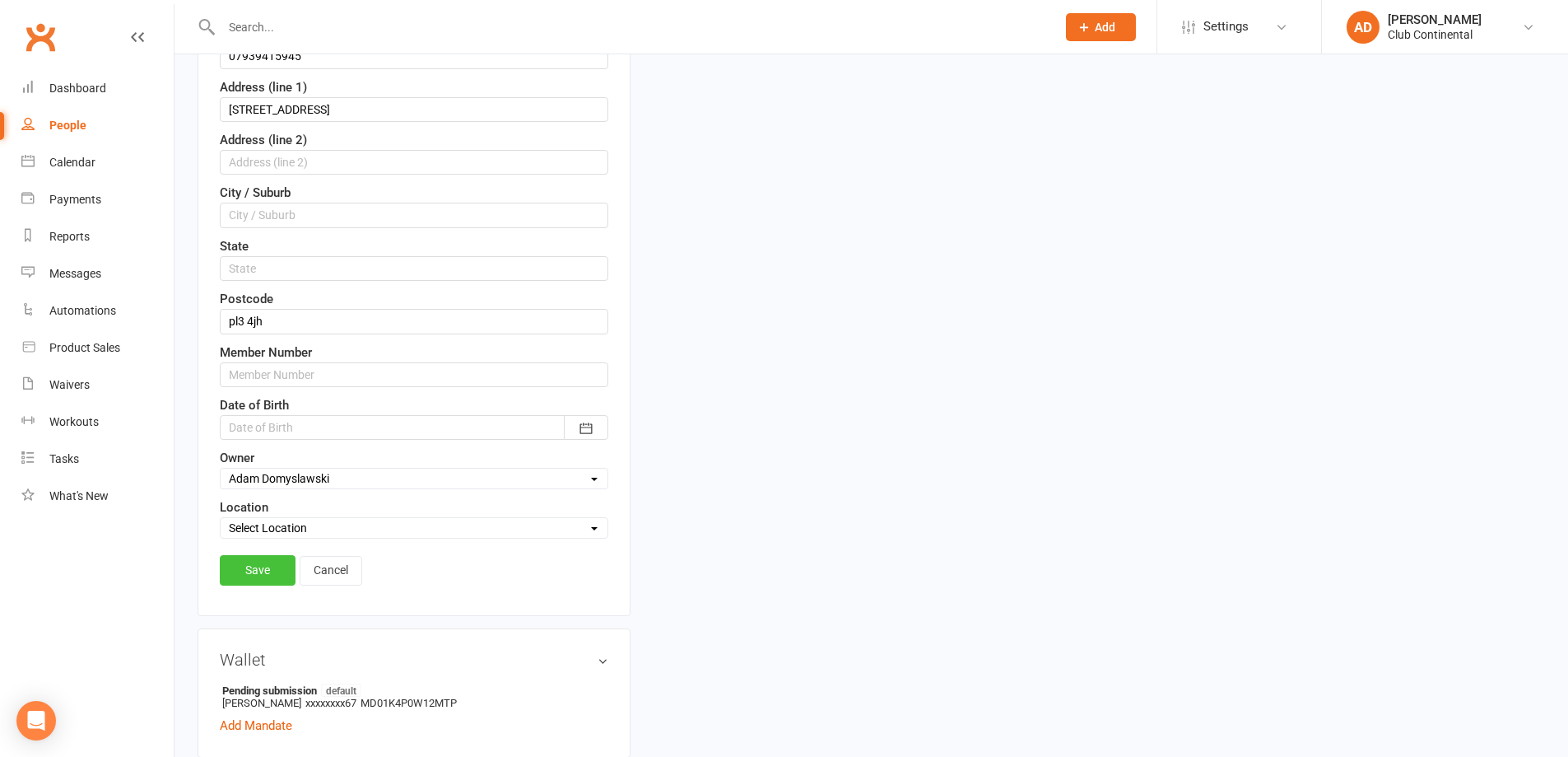
type input "Marks"
click at [275, 576] on link "Save" at bounding box center [258, 569] width 76 height 30
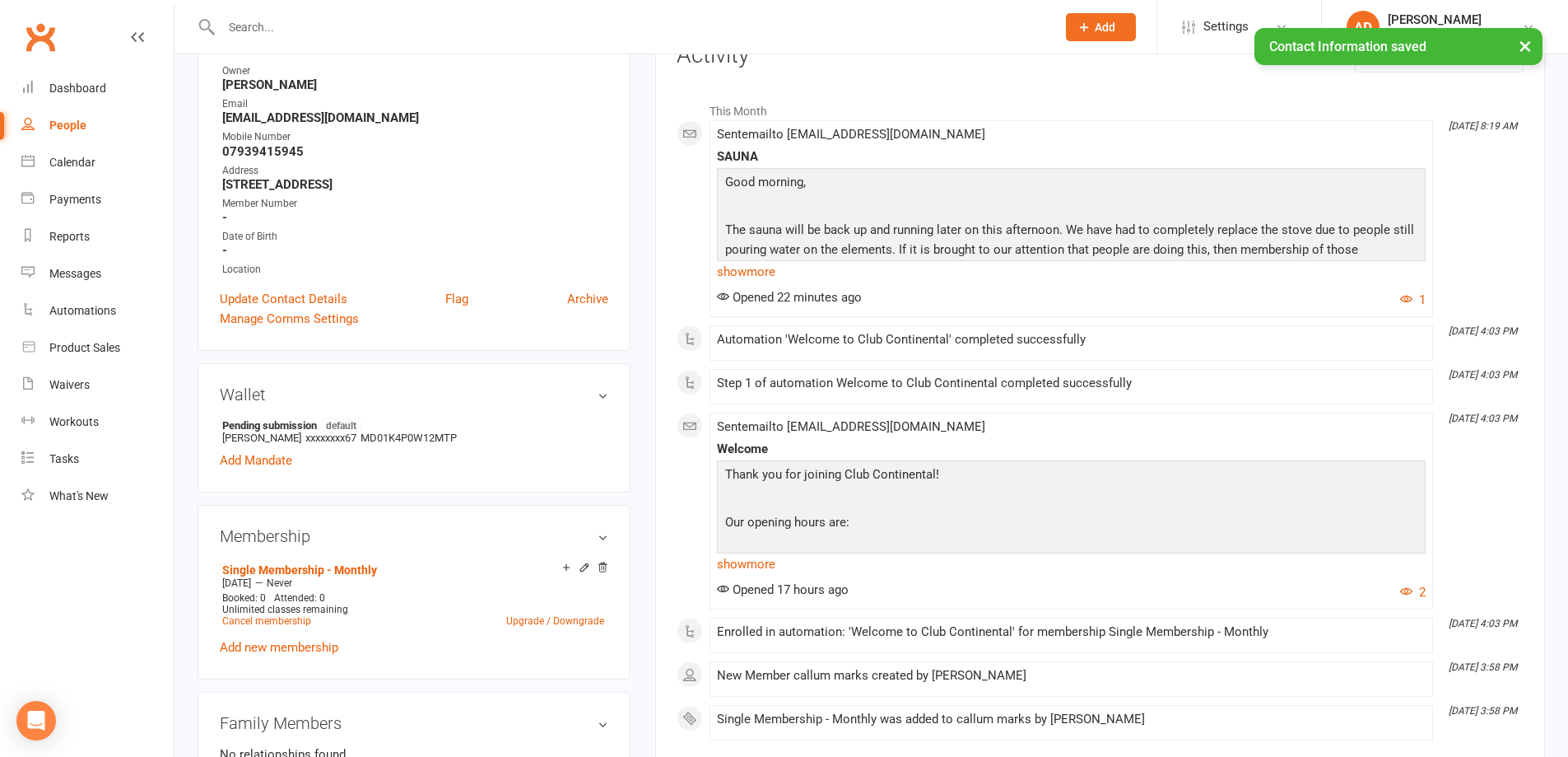
scroll to position [0, 0]
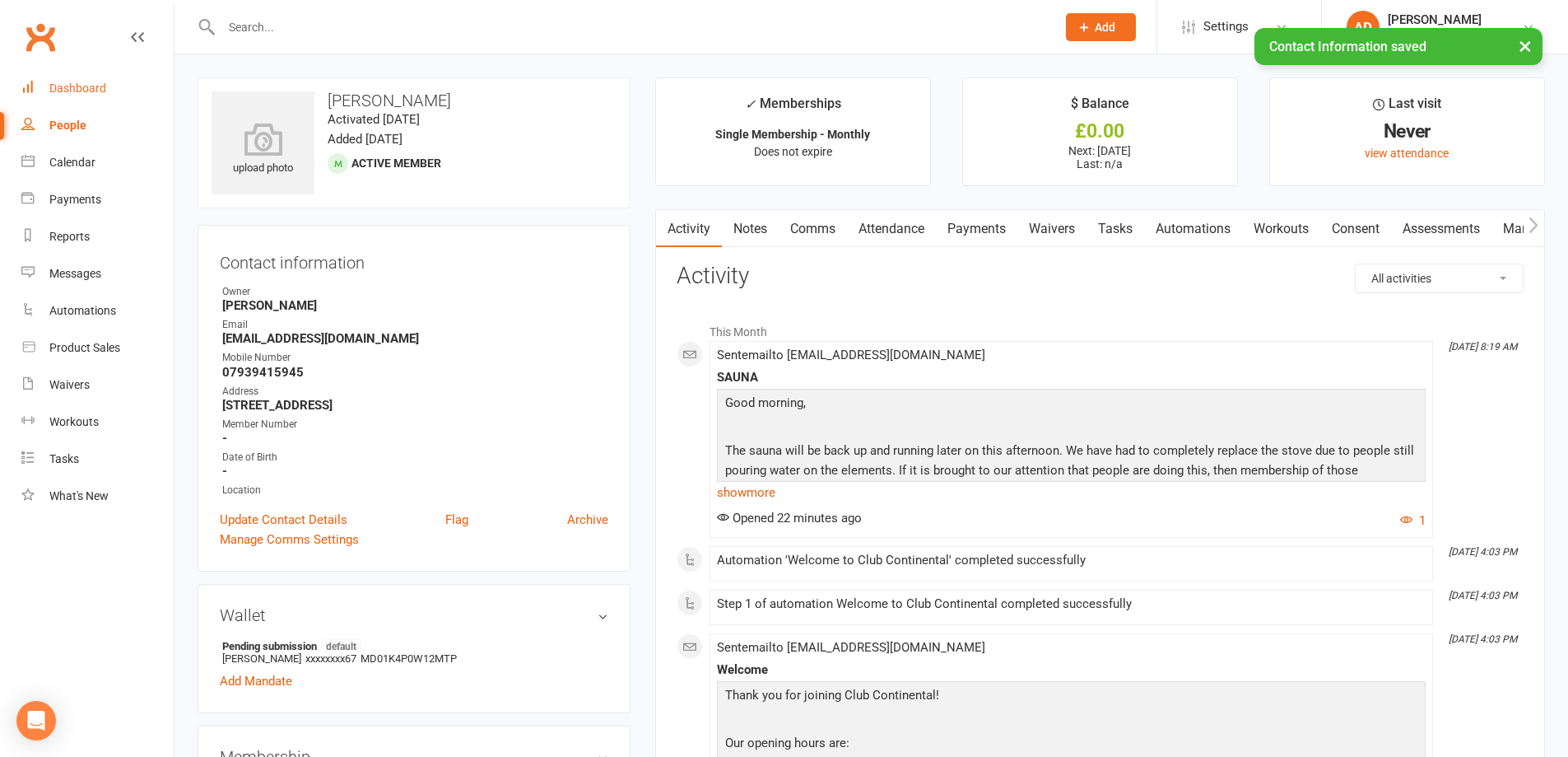
click at [87, 93] on div "Dashboard" at bounding box center [78, 88] width 57 height 13
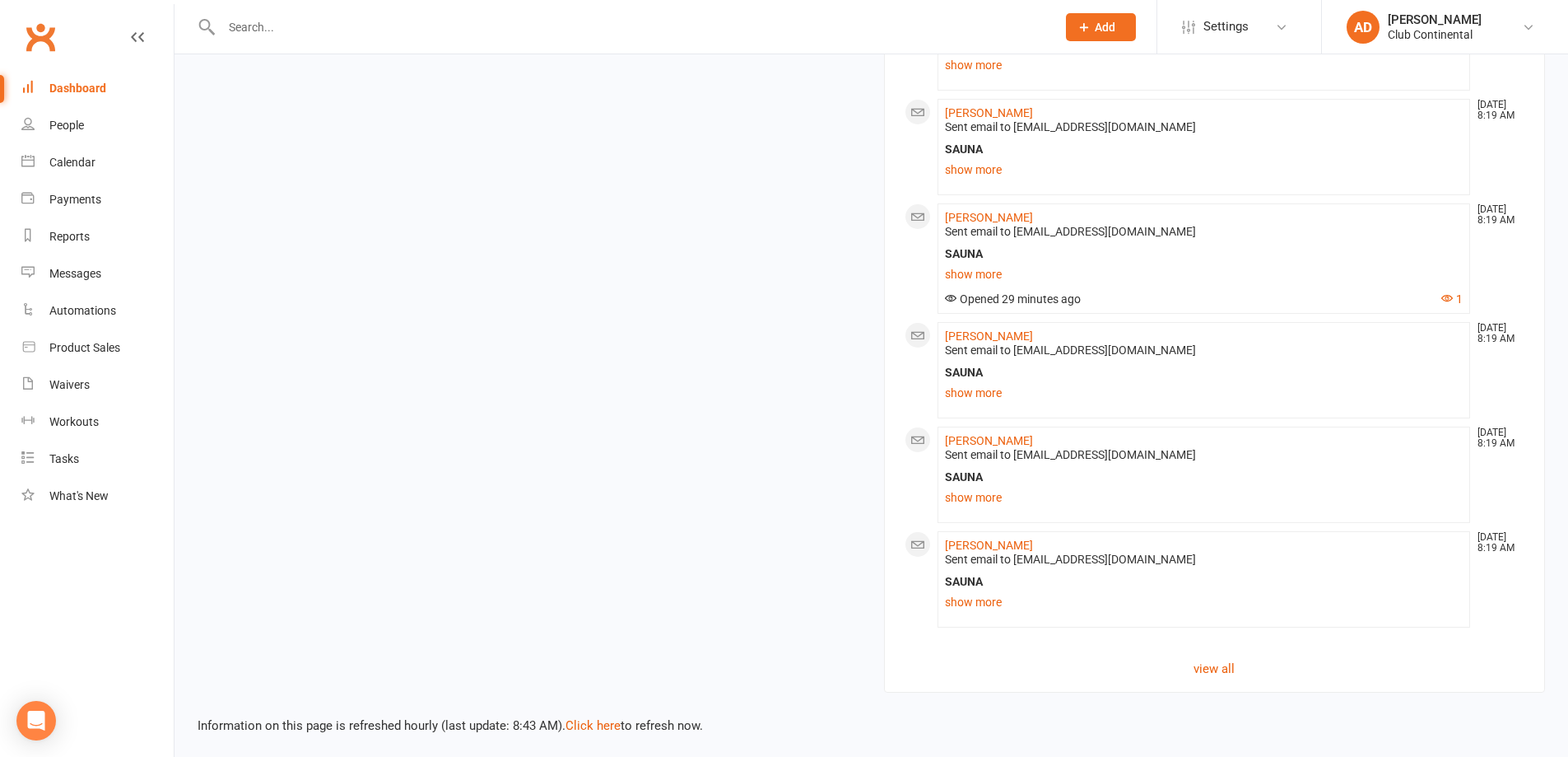
scroll to position [1510, 0]
click at [601, 728] on link "Click here" at bounding box center [593, 722] width 55 height 15
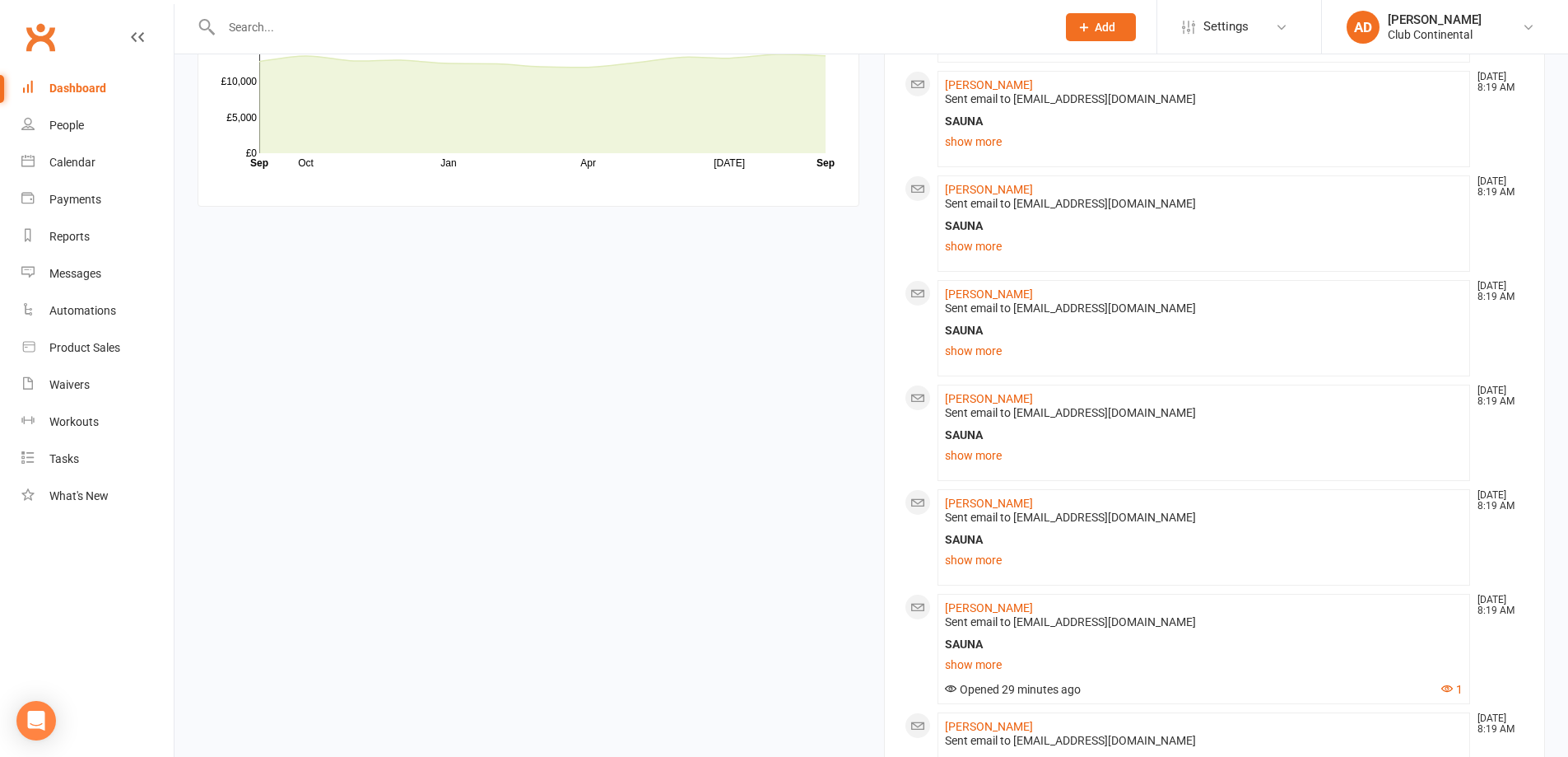
scroll to position [1345, 0]
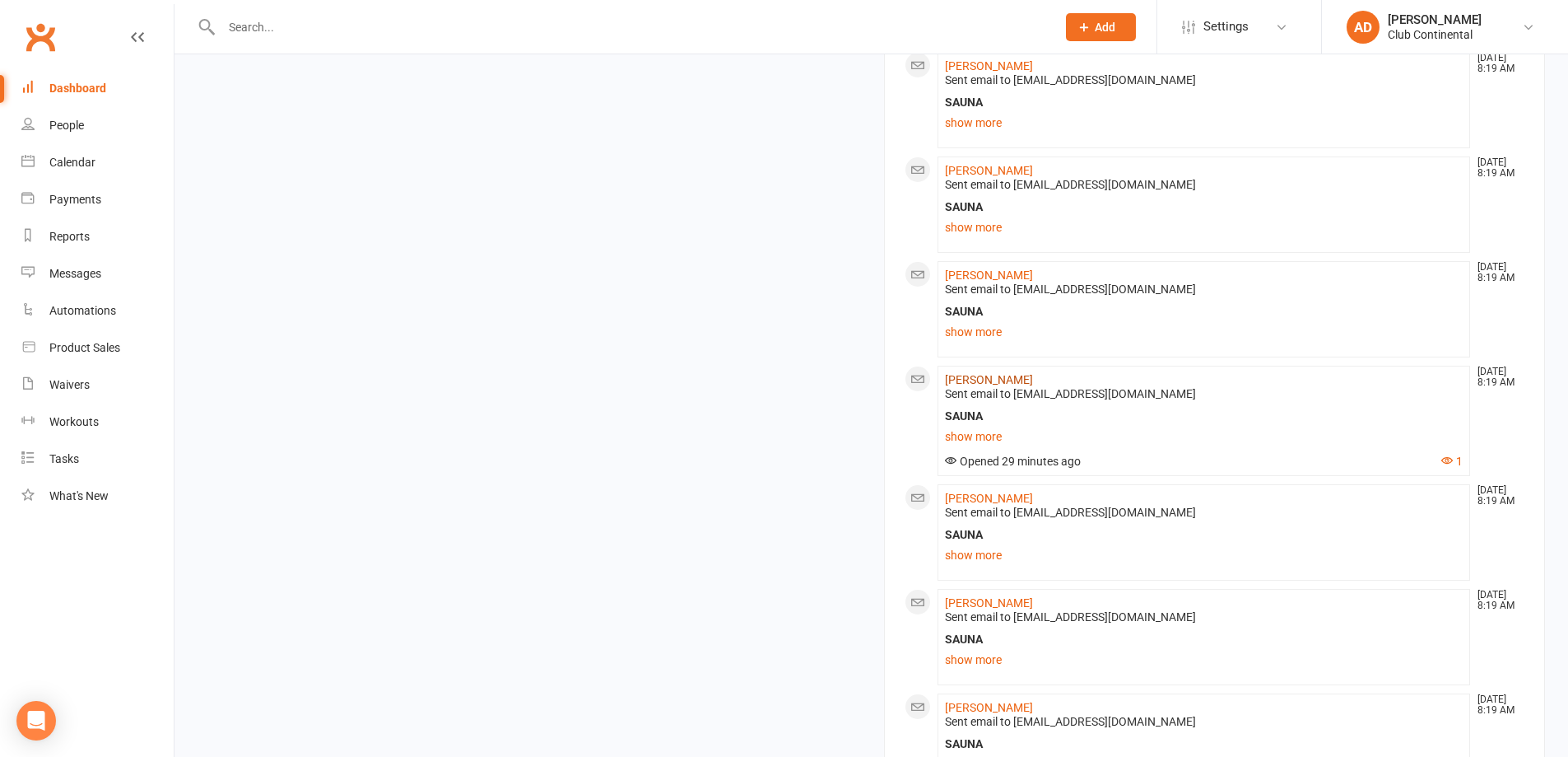
click at [950, 375] on link "[PERSON_NAME]" at bounding box center [988, 379] width 88 height 13
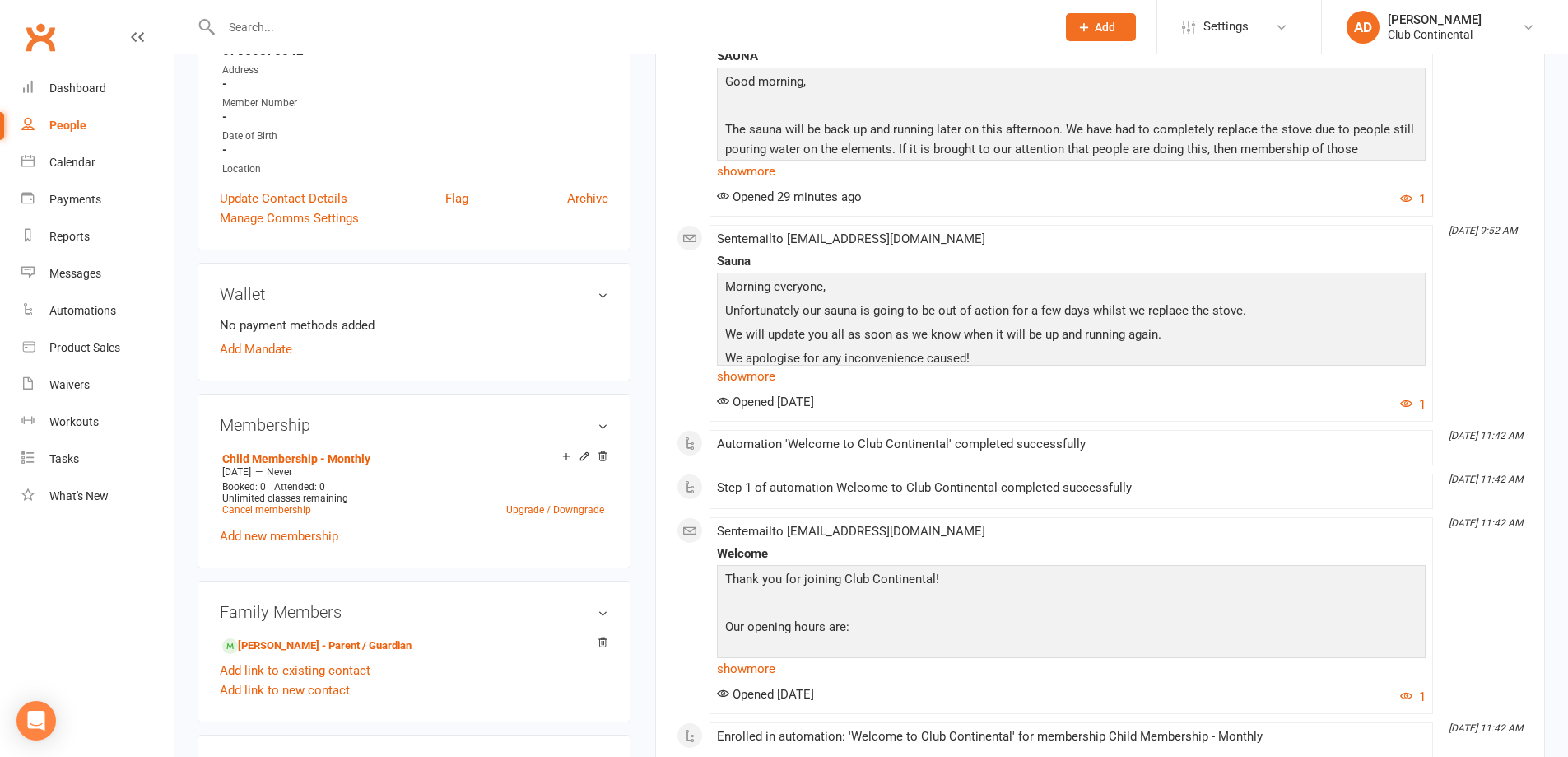
scroll to position [329, 0]
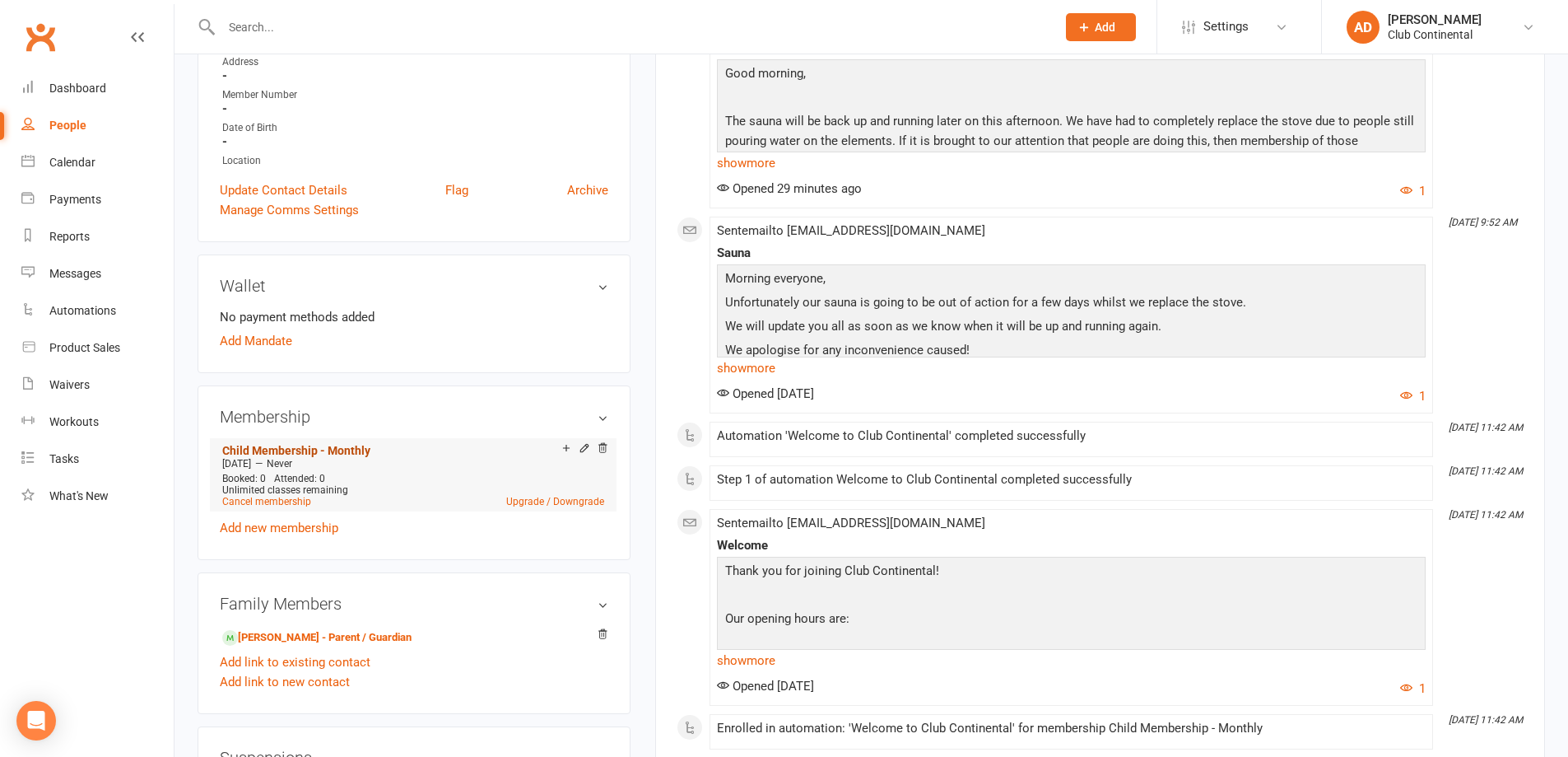
click at [354, 447] on link "Child Membership - Monthly" at bounding box center [296, 450] width 148 height 13
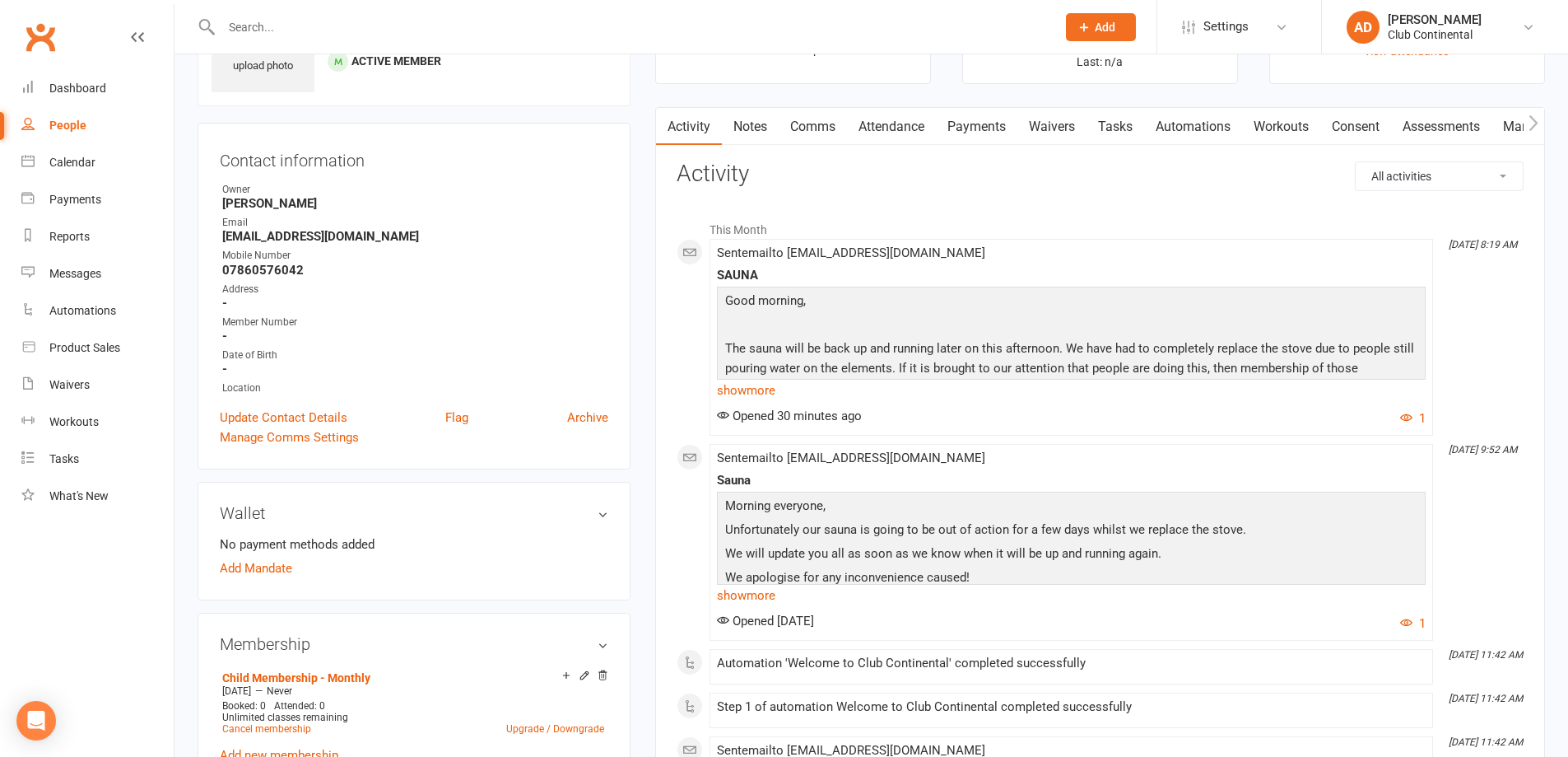
scroll to position [411, 0]
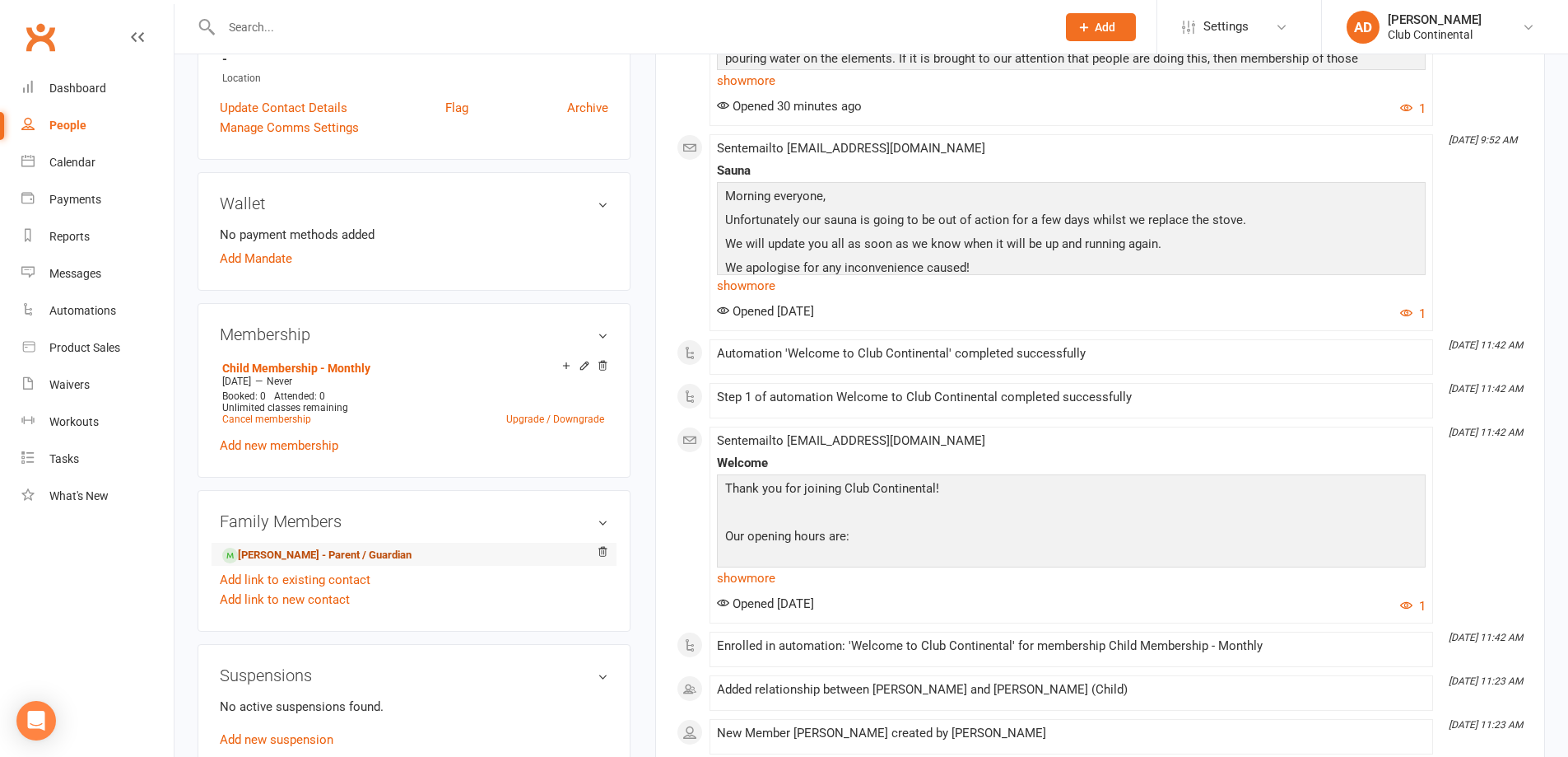
click at [380, 556] on link "Zuma Chowdhury - Parent / Guardian" at bounding box center [317, 556] width 189 height 17
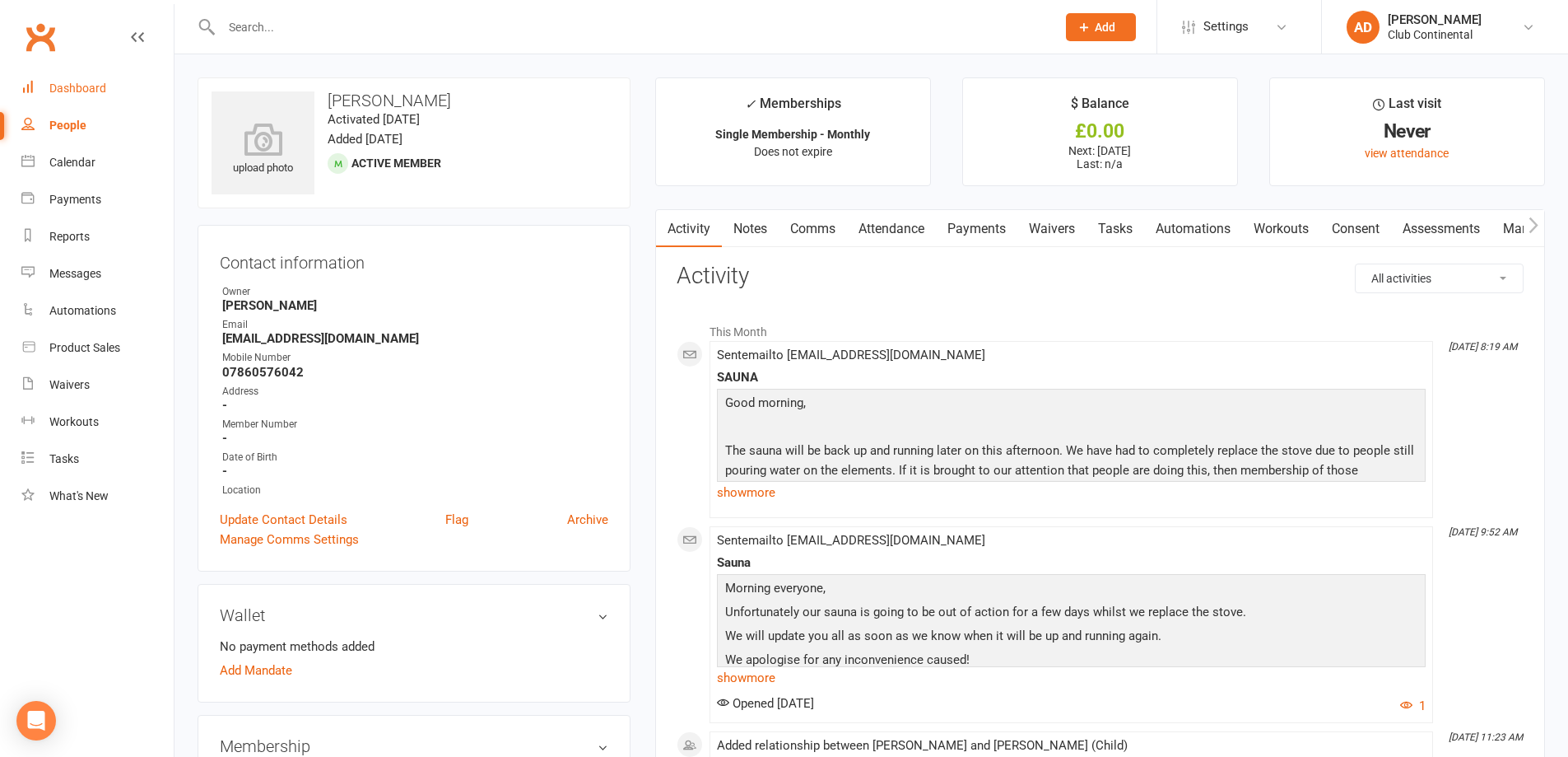
click at [74, 92] on div "Dashboard" at bounding box center [78, 88] width 57 height 13
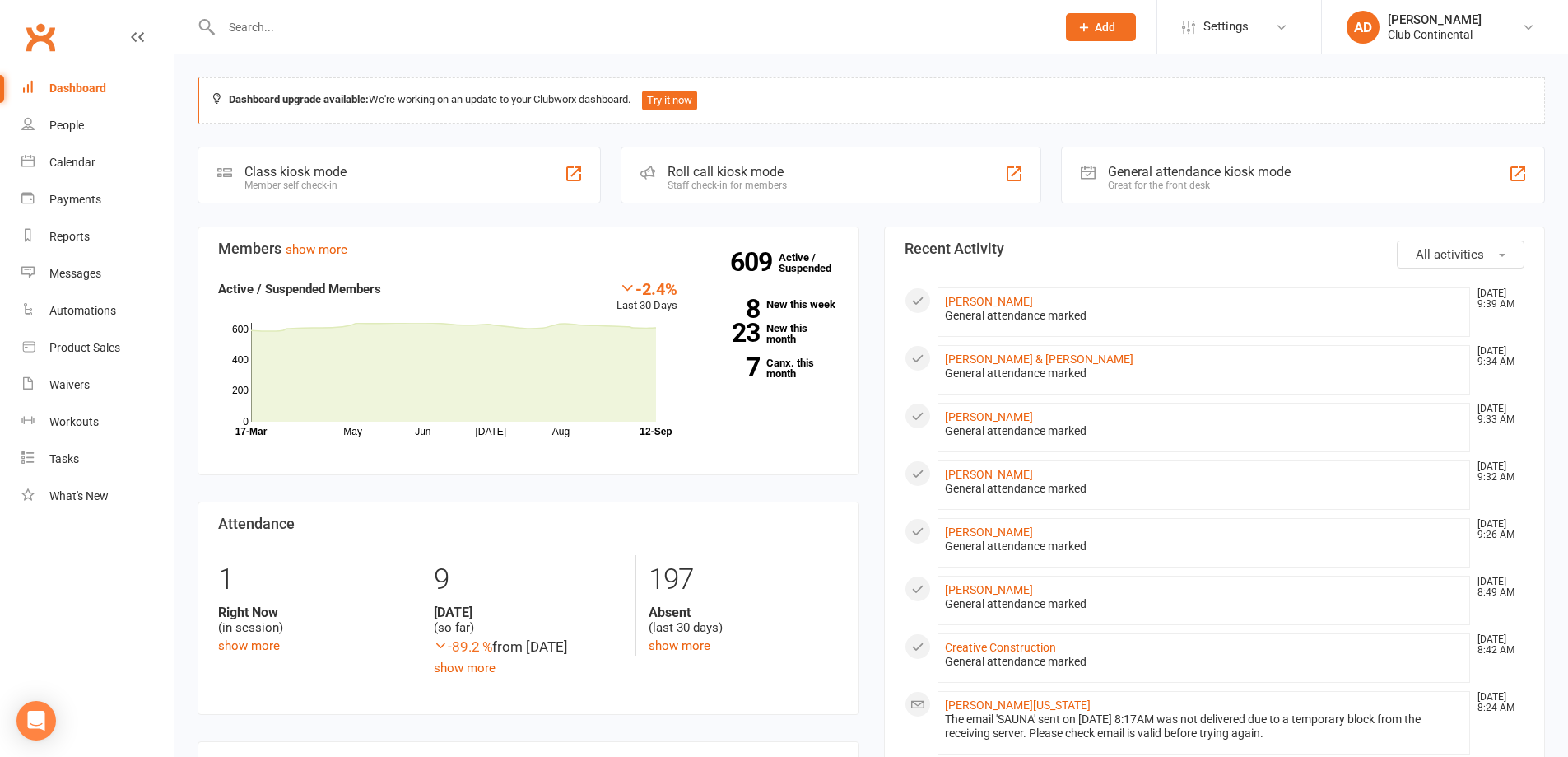
click at [1456, 595] on li "Michael Jowett Sep 12, 8:49 AM General attendance marked" at bounding box center [1204, 600] width 533 height 49
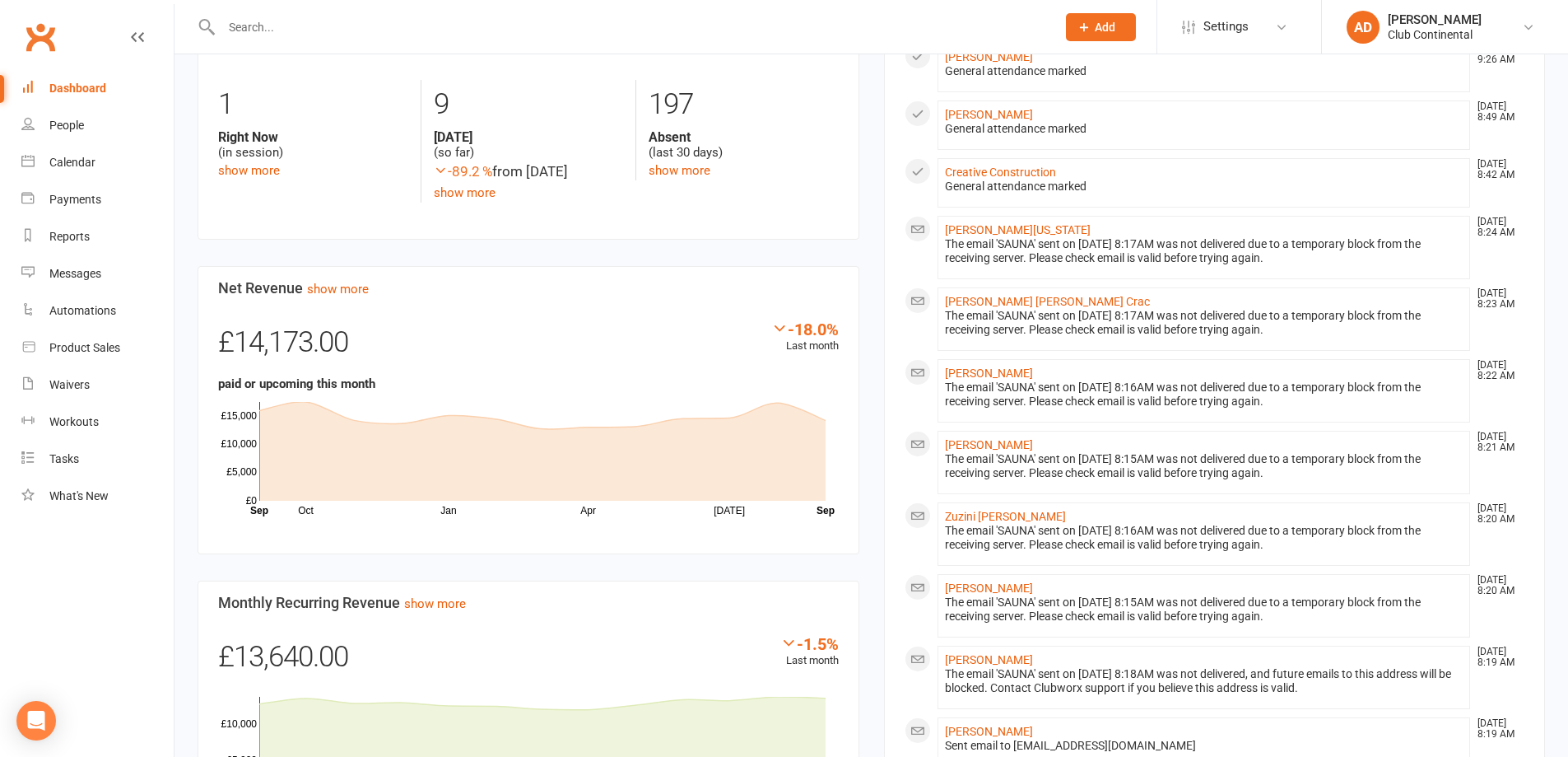
scroll to position [411, 0]
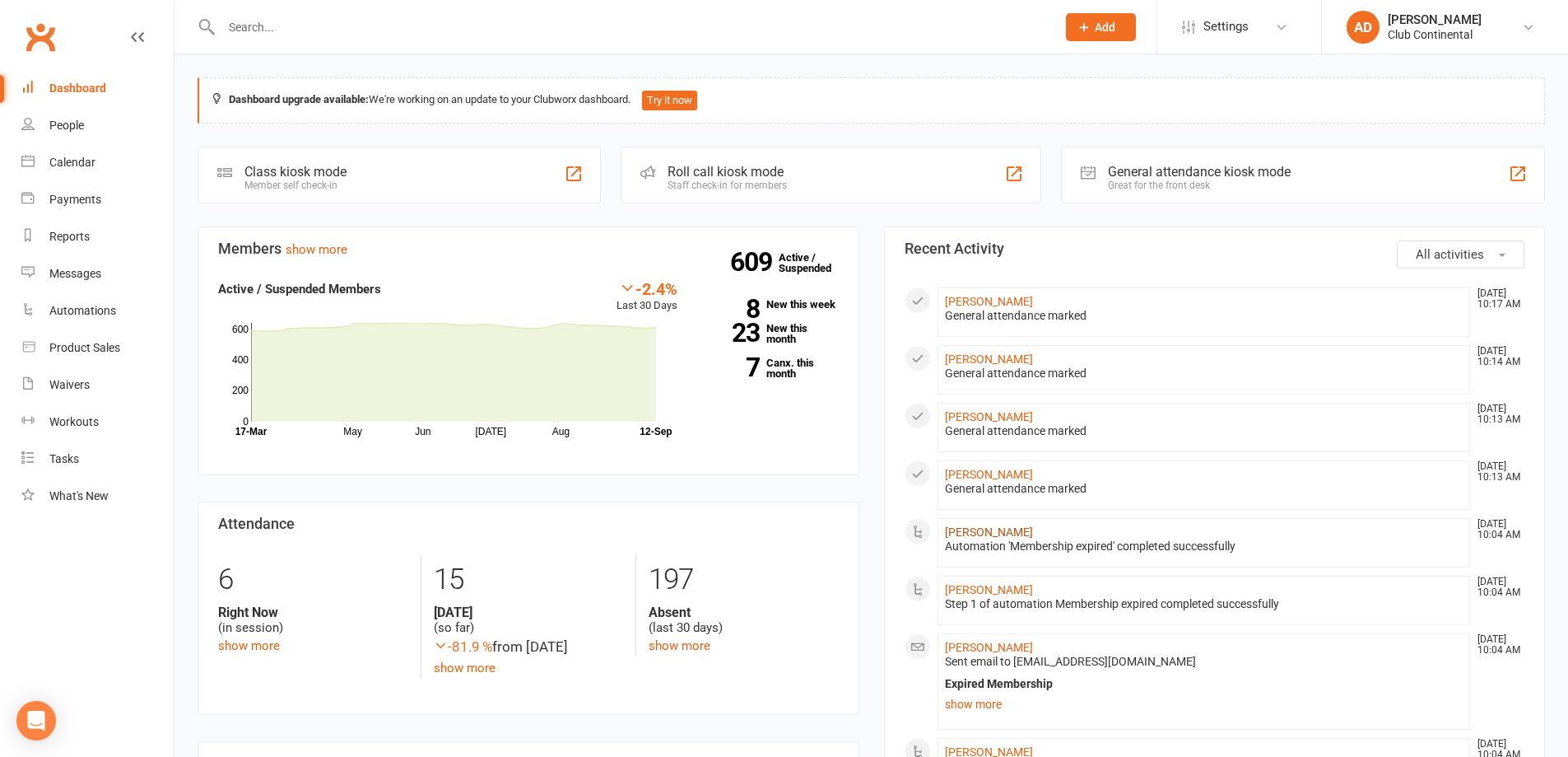
click at [986, 532] on link "[PERSON_NAME]" at bounding box center [988, 531] width 88 height 13
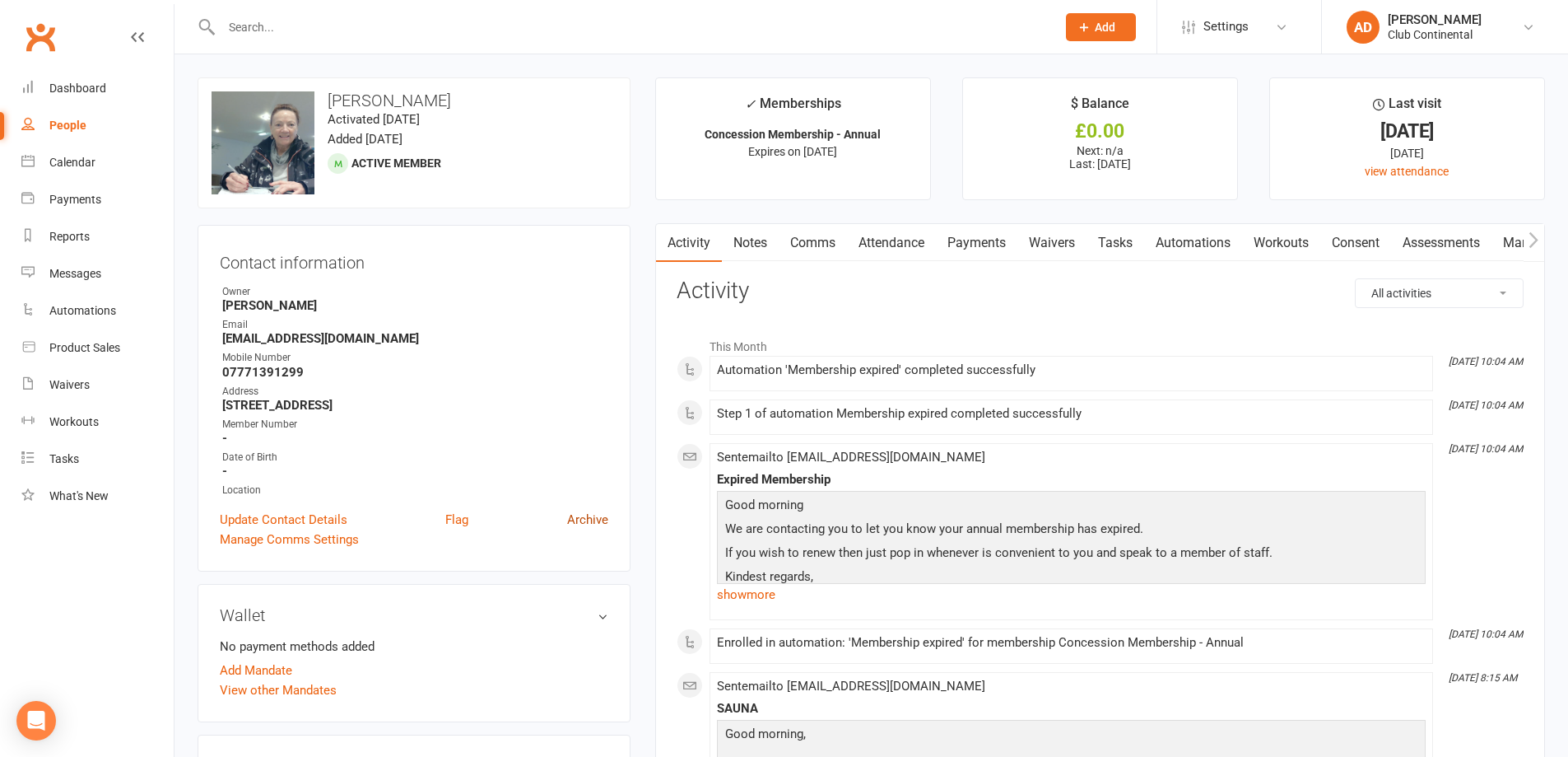
click at [588, 516] on link "Archive" at bounding box center [588, 519] width 41 height 20
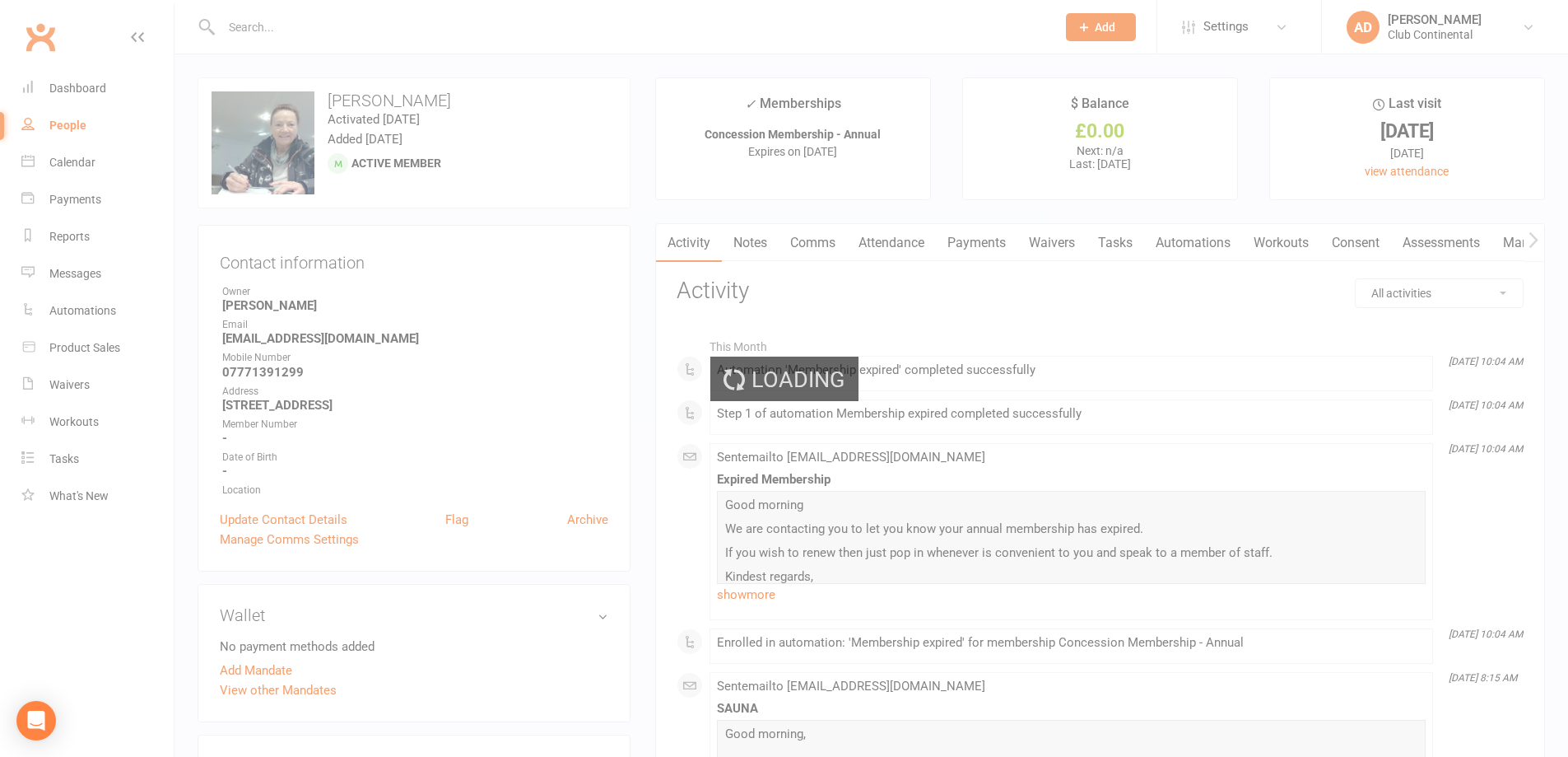
select select "100"
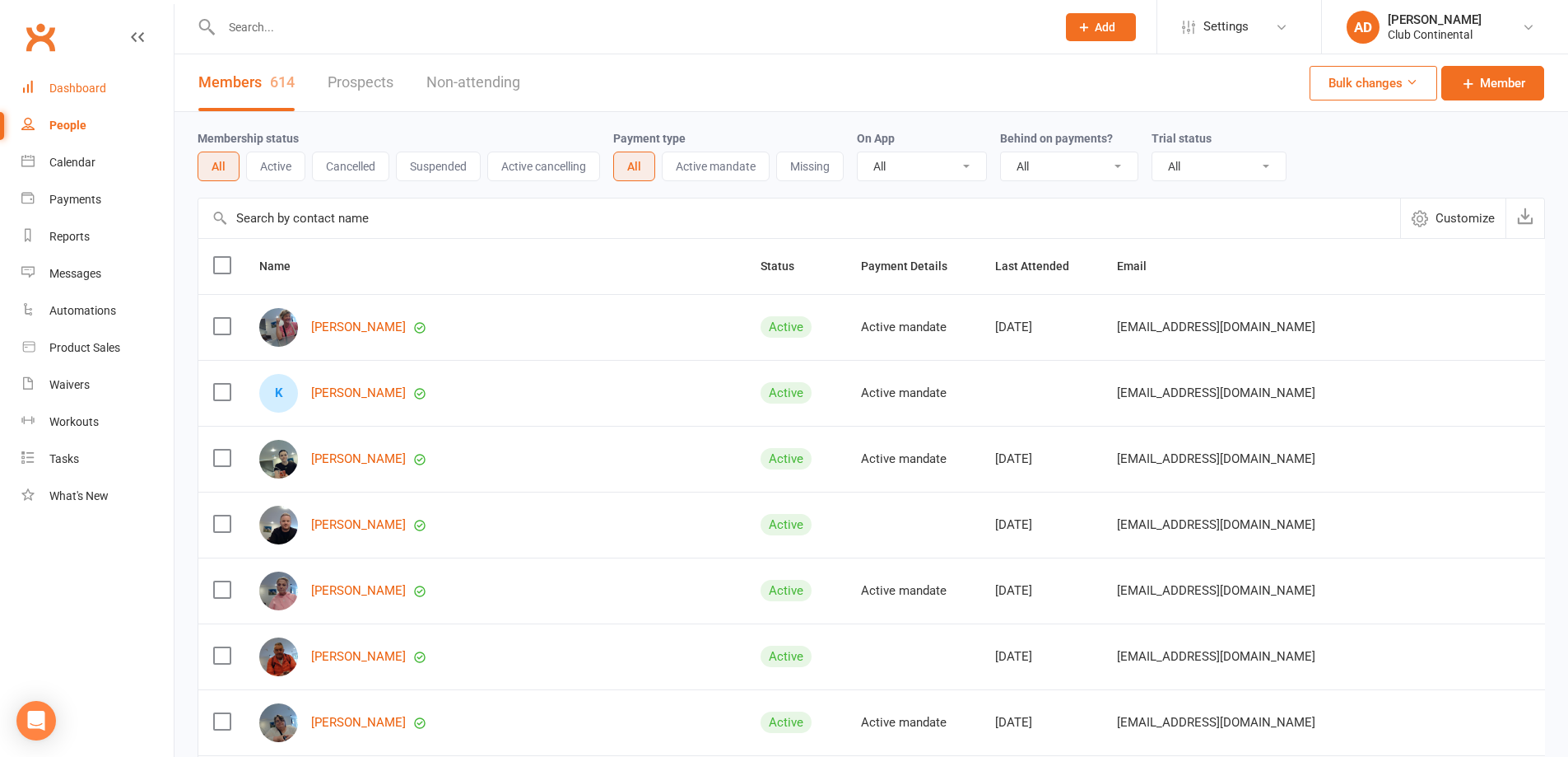
click at [87, 82] on div "Dashboard" at bounding box center [78, 88] width 57 height 13
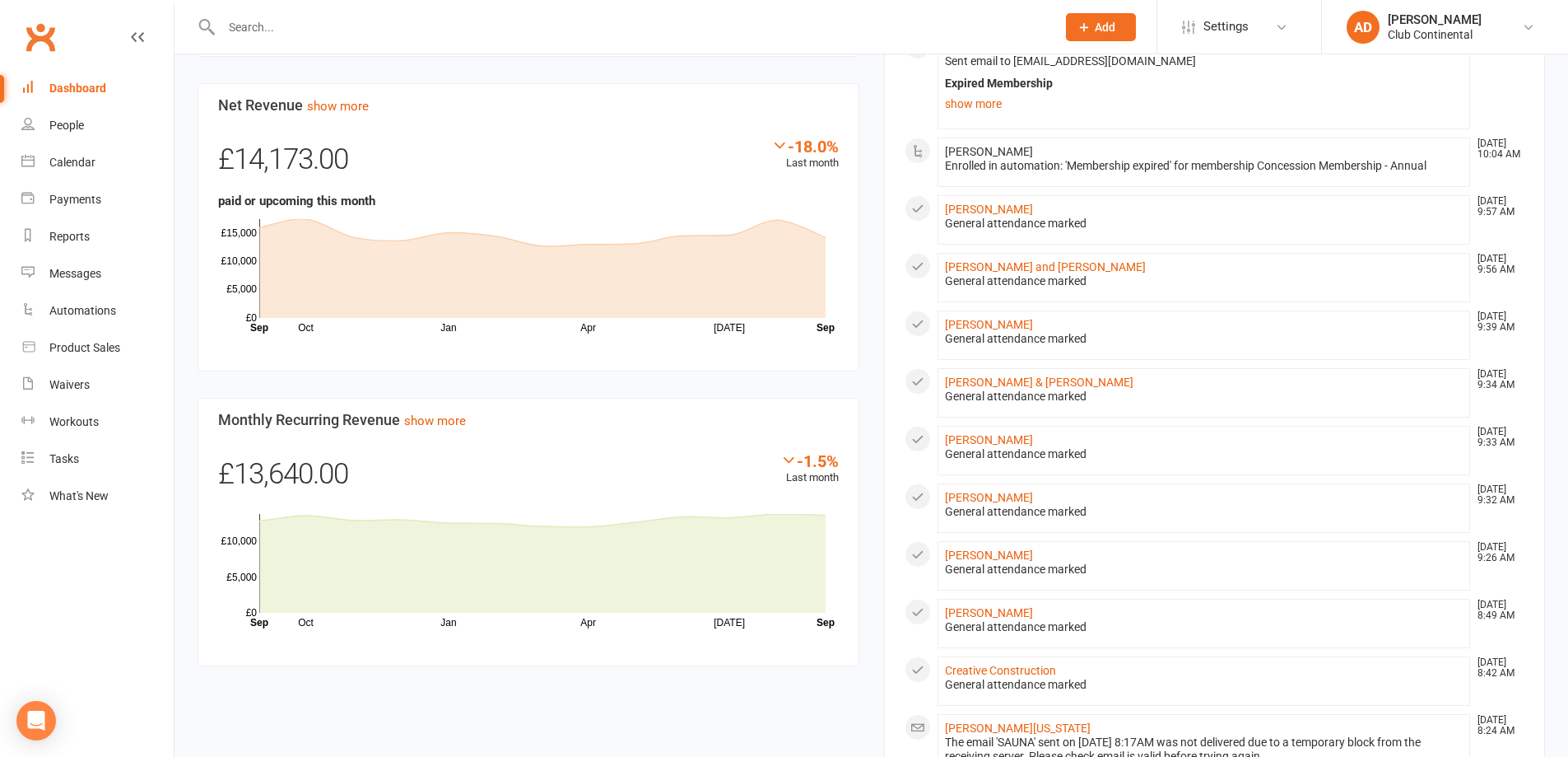
scroll to position [882, 0]
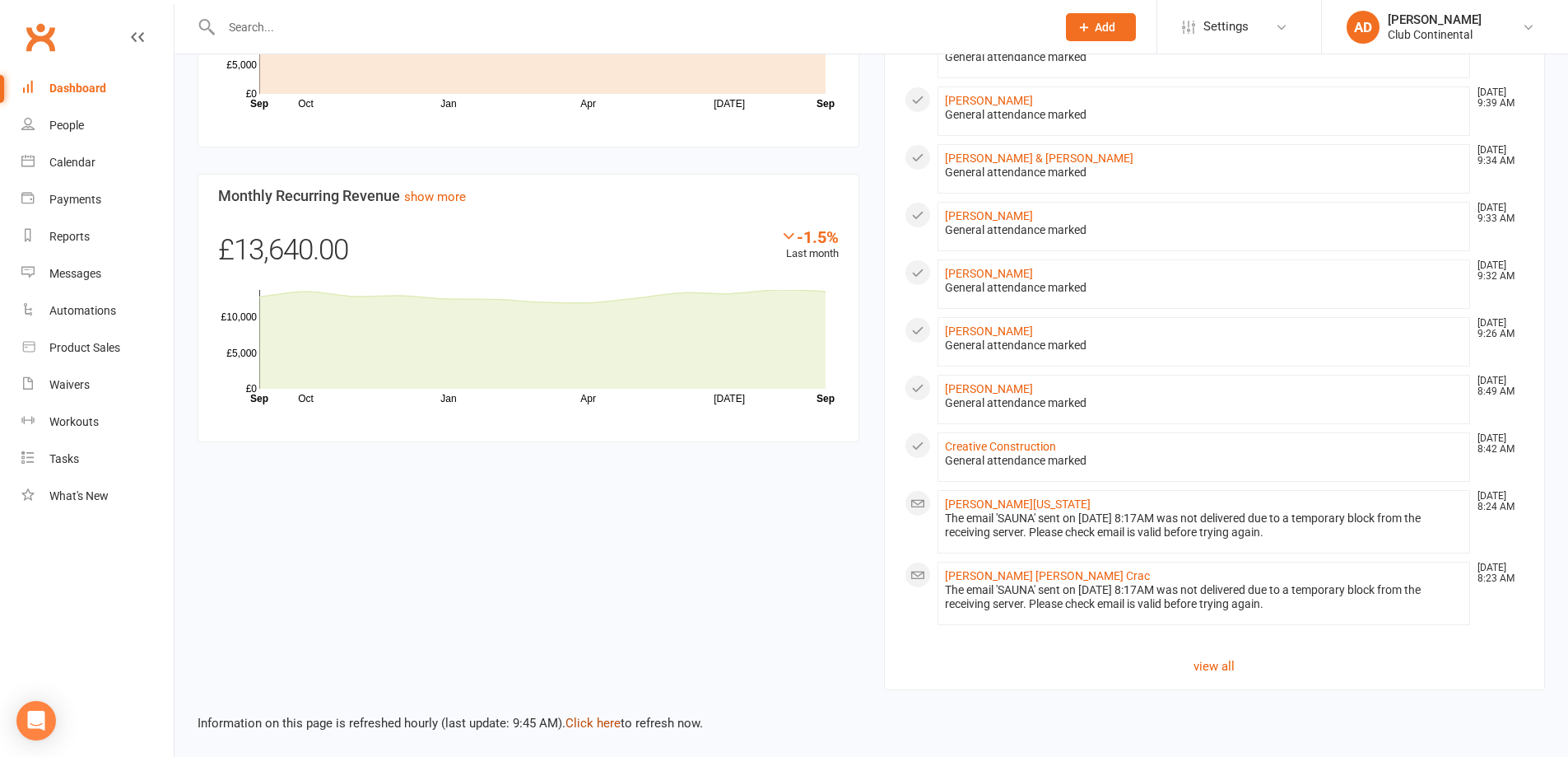
click at [594, 716] on link "Click here" at bounding box center [593, 722] width 55 height 15
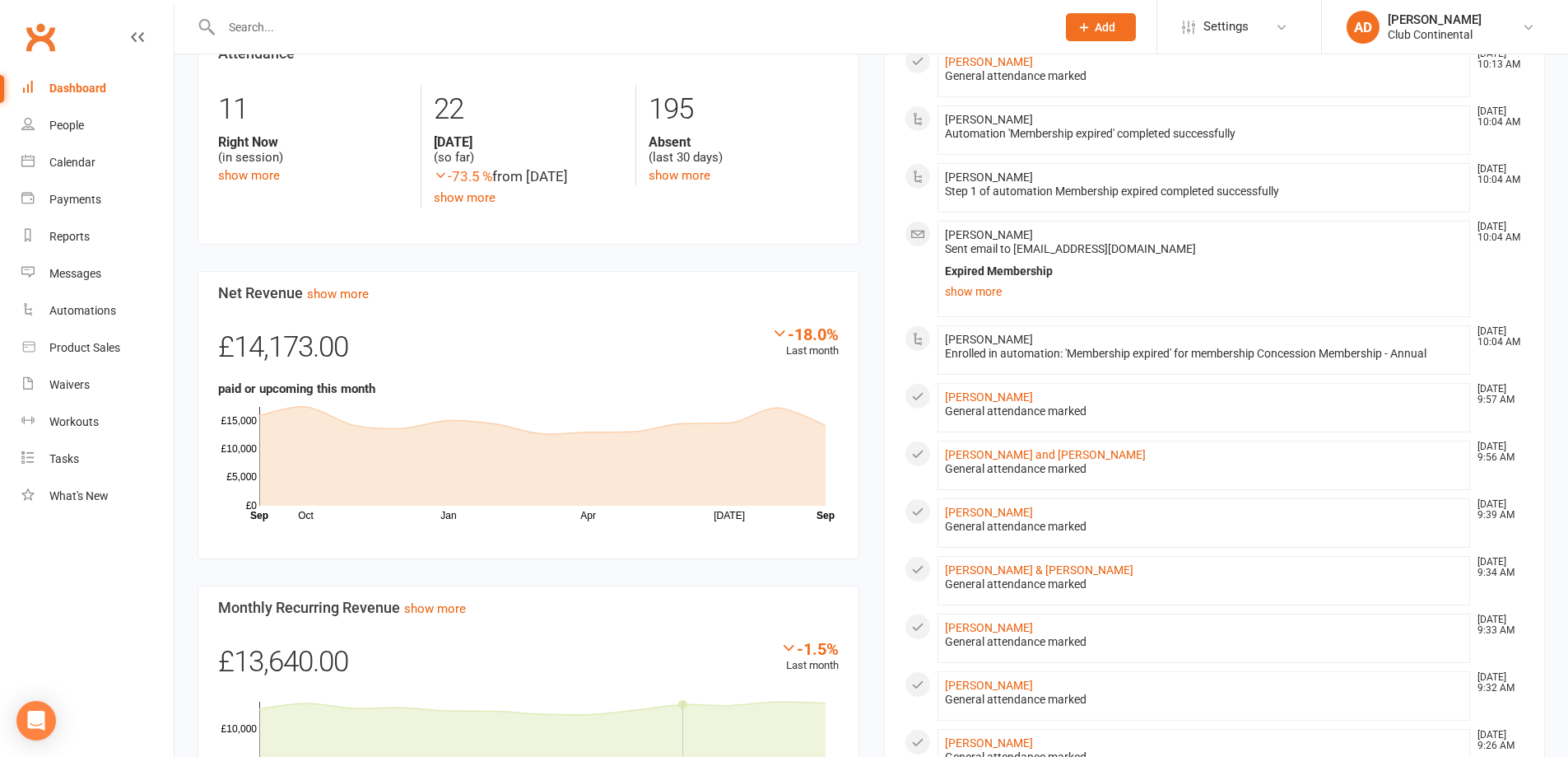
scroll to position [0, 0]
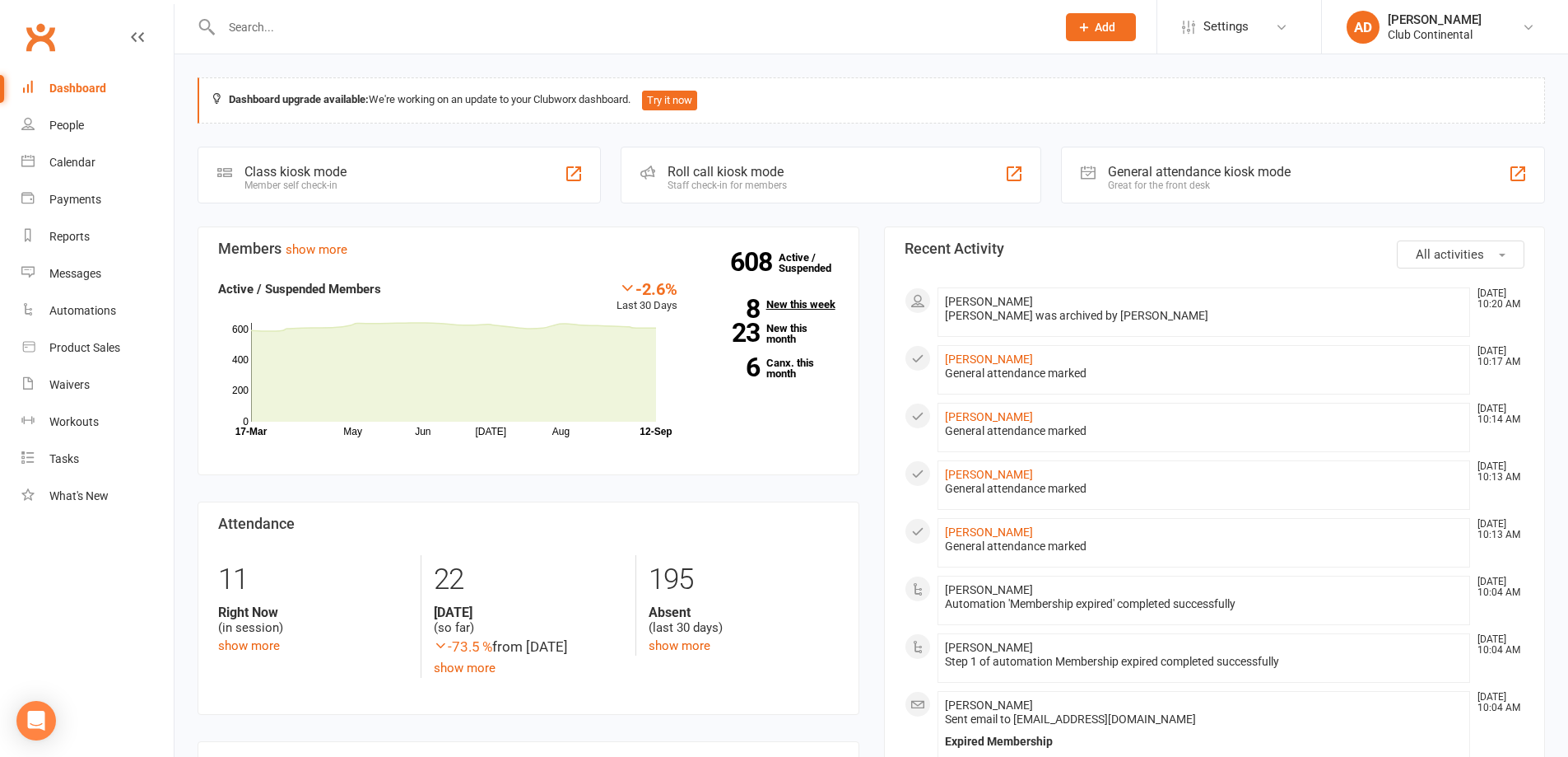
click at [828, 302] on link "8 New this week" at bounding box center [770, 304] width 136 height 11
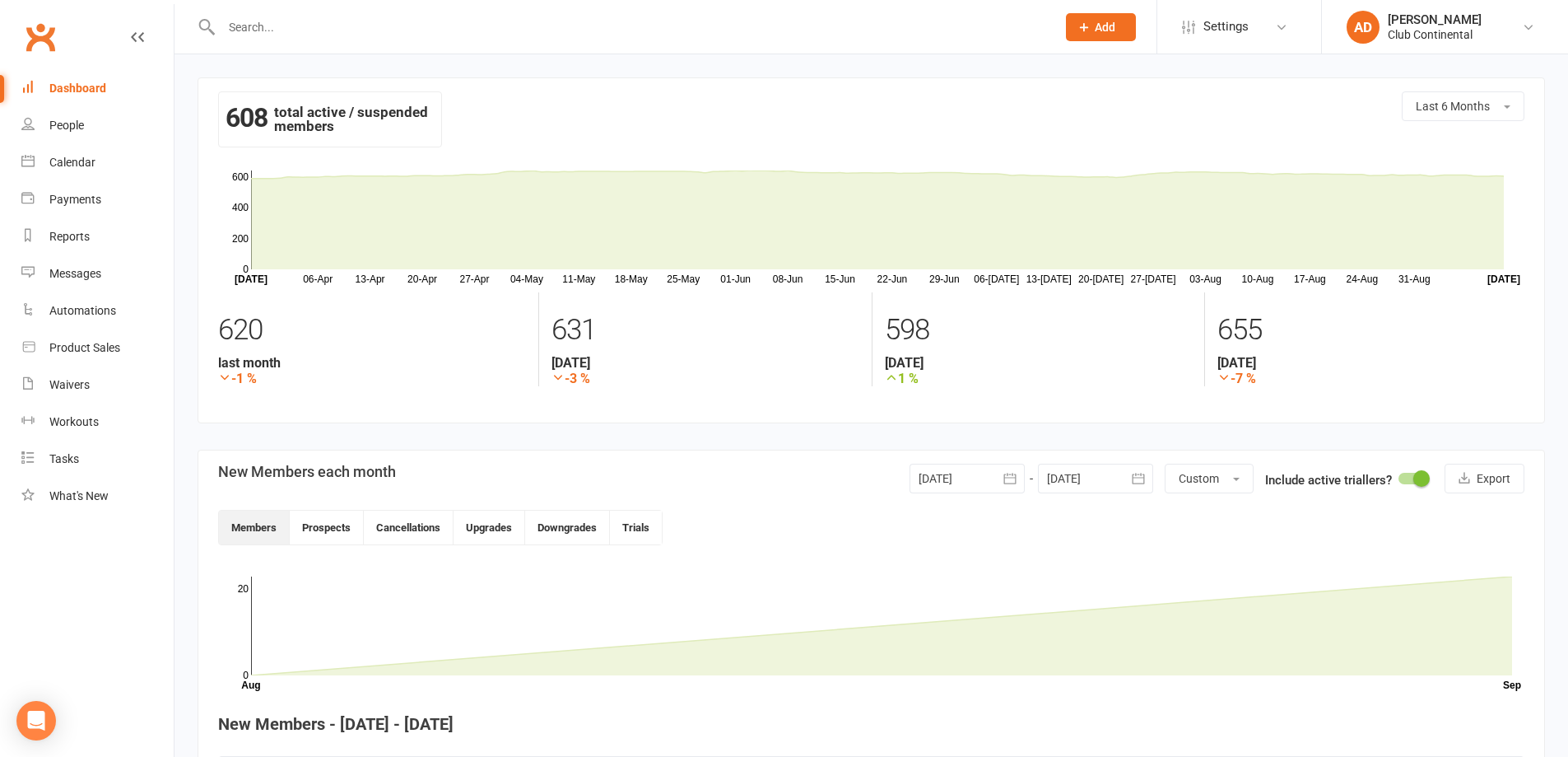
click at [79, 84] on div "Dashboard" at bounding box center [78, 88] width 57 height 13
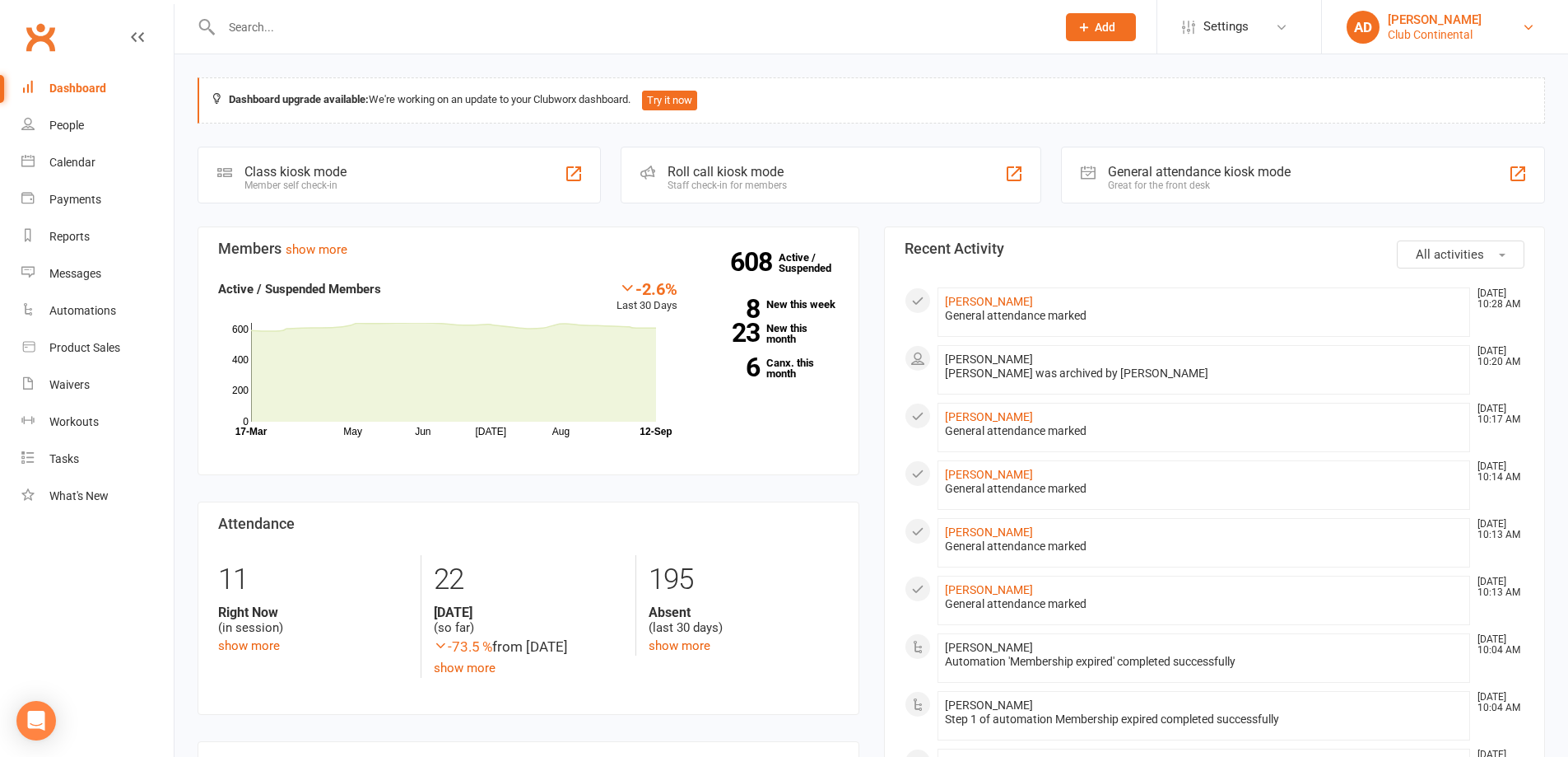
click at [1450, 41] on div "Club Continental" at bounding box center [1434, 34] width 94 height 15
